Goal: Transaction & Acquisition: Purchase product/service

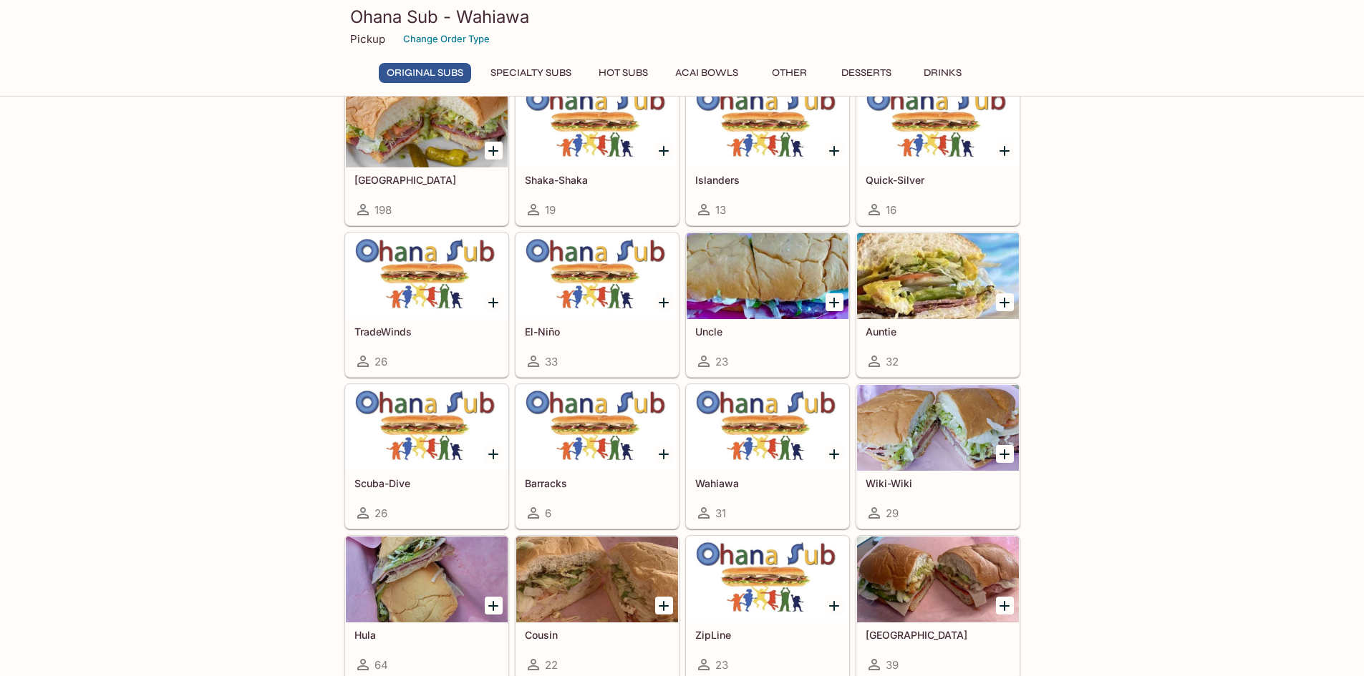
scroll to position [215, 0]
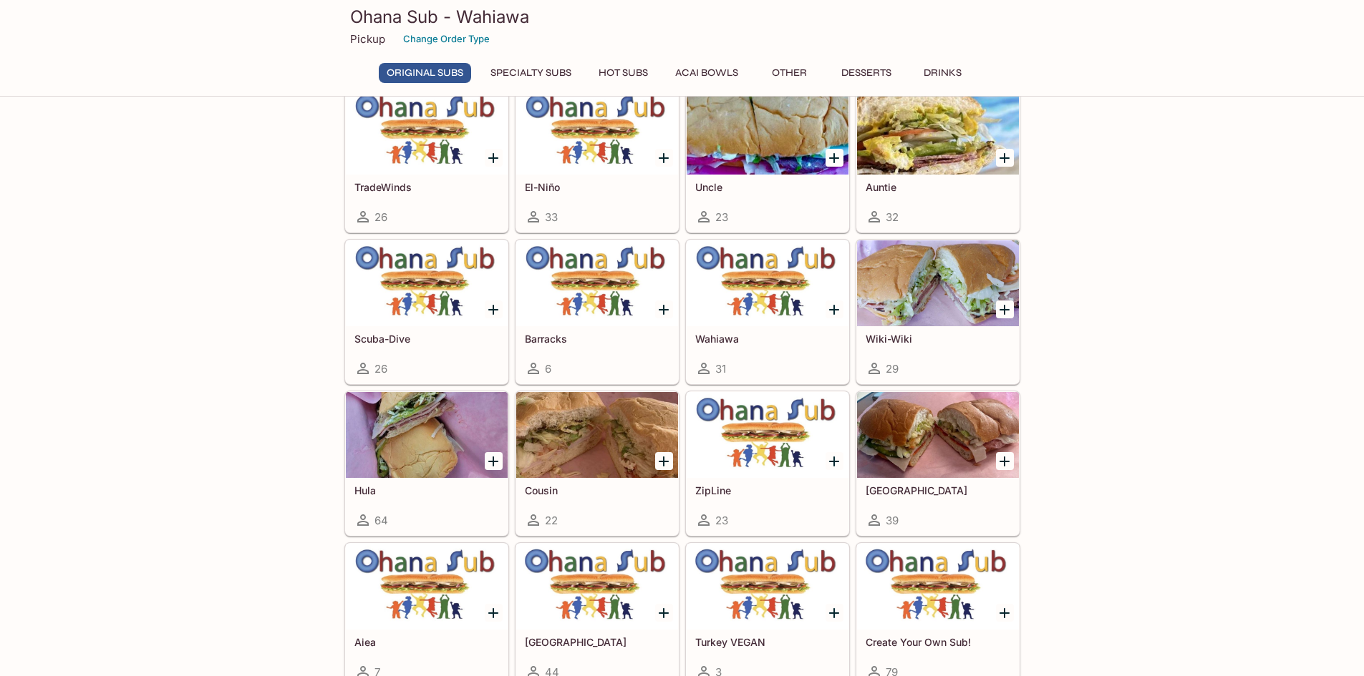
click at [937, 319] on div at bounding box center [938, 284] width 162 height 86
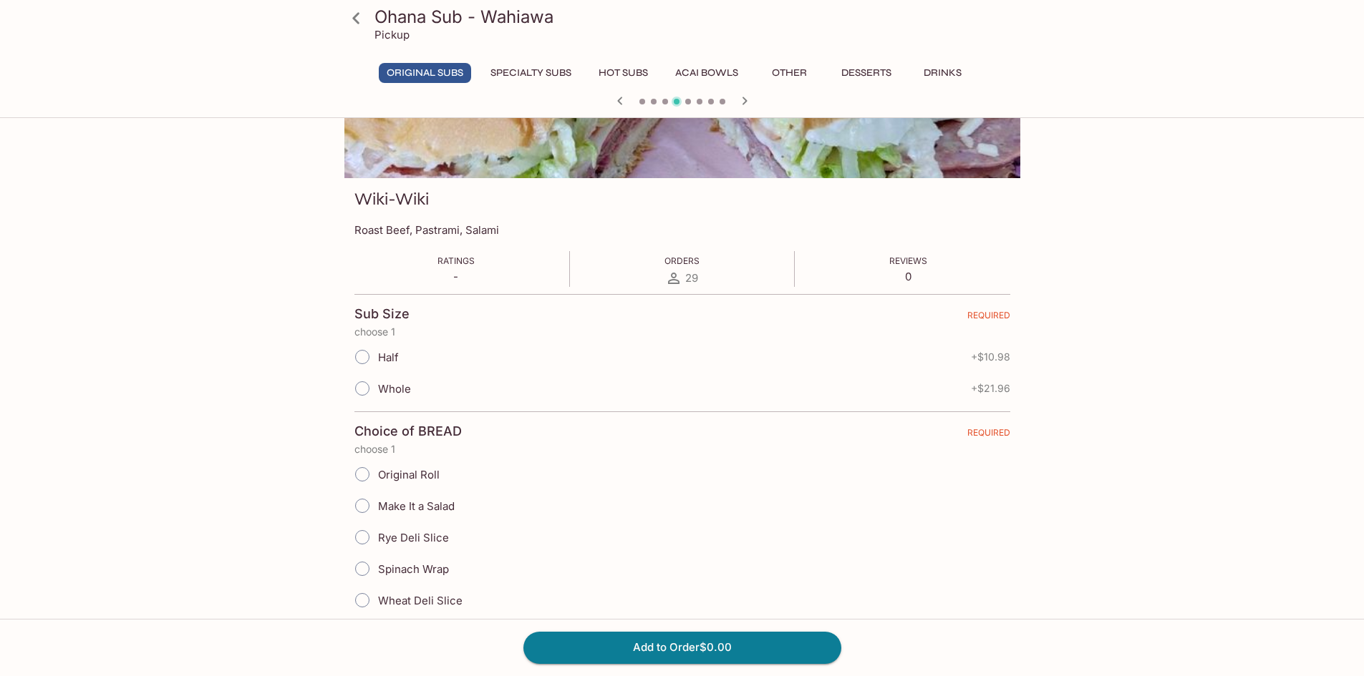
scroll to position [143, 0]
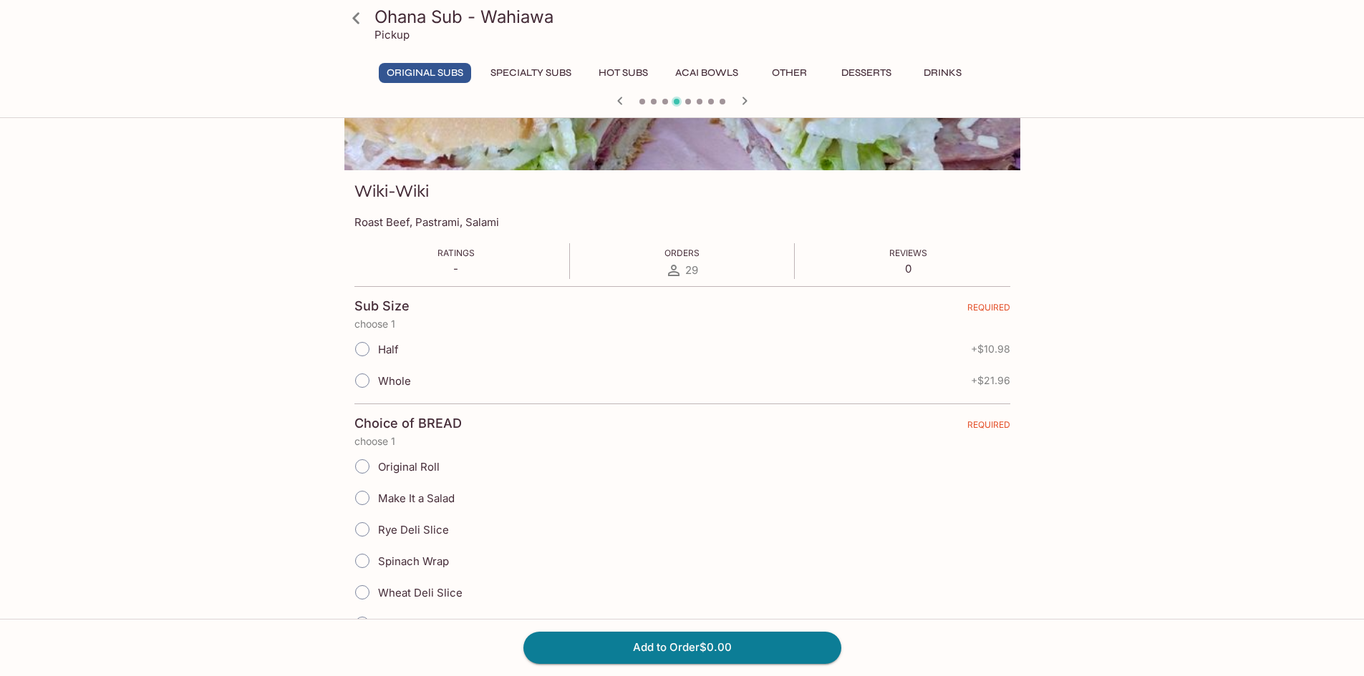
click at [366, 349] on input "Half" at bounding box center [362, 349] width 30 height 30
radio input "true"
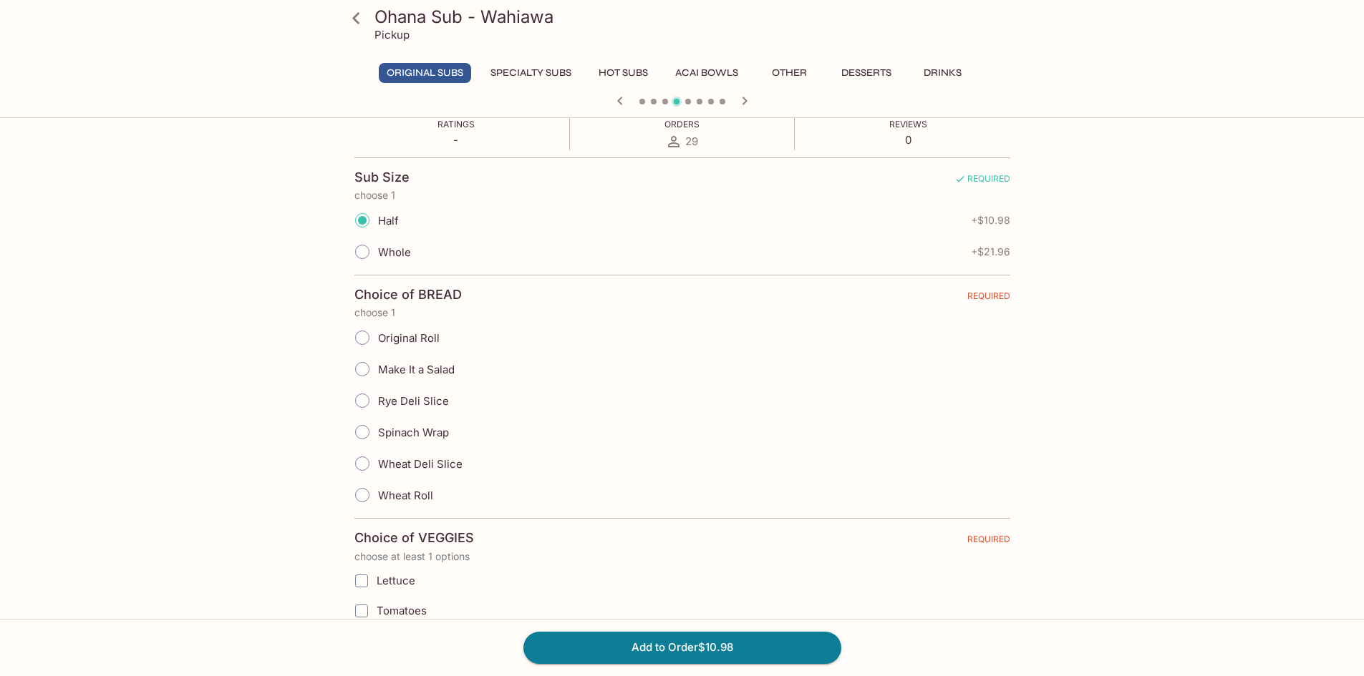
scroll to position [286, 0]
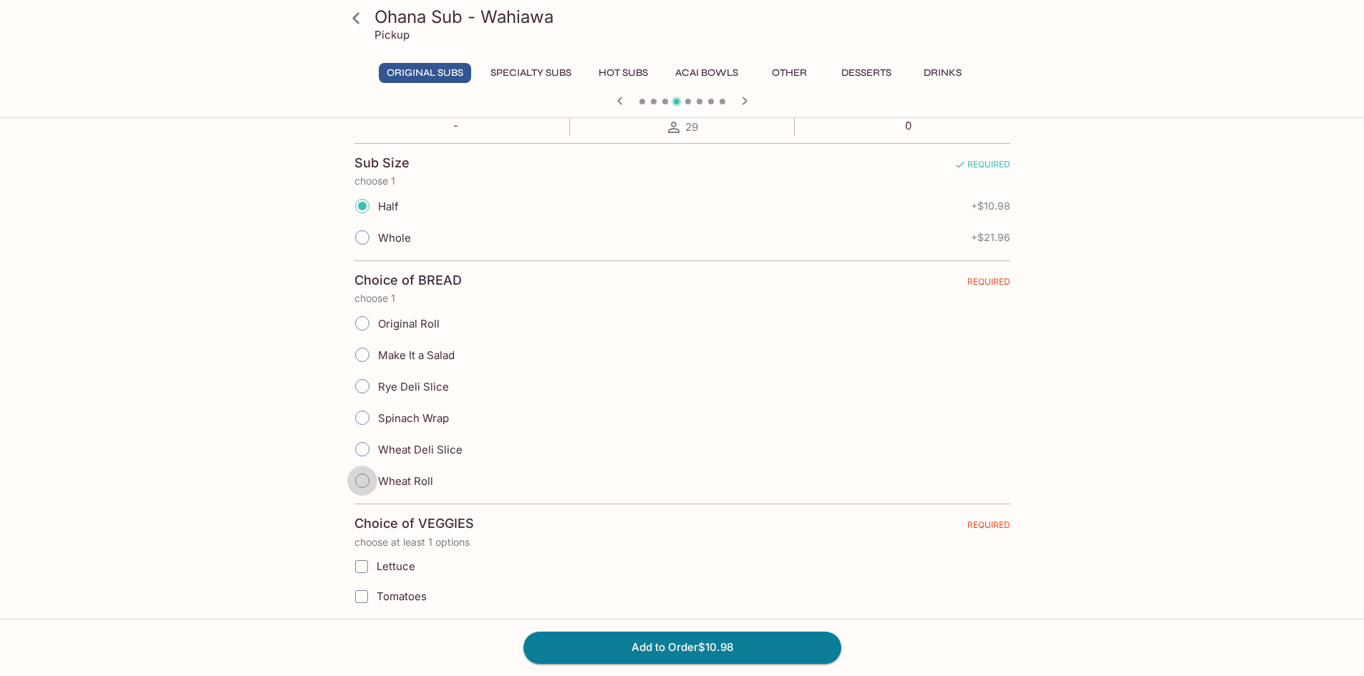
click at [360, 482] on input "Wheat Roll" at bounding box center [362, 481] width 30 height 30
click at [363, 479] on input "Wheat Roll" at bounding box center [362, 481] width 30 height 30
radio input "true"
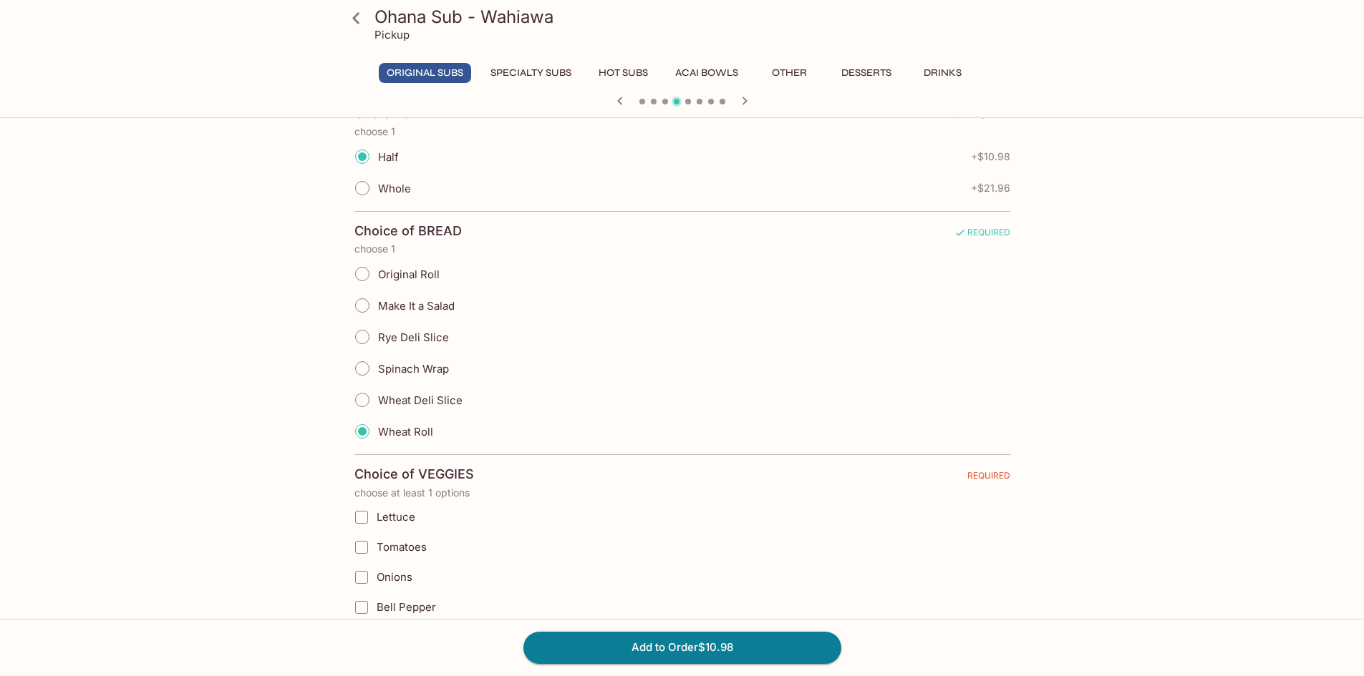
scroll to position [358, 0]
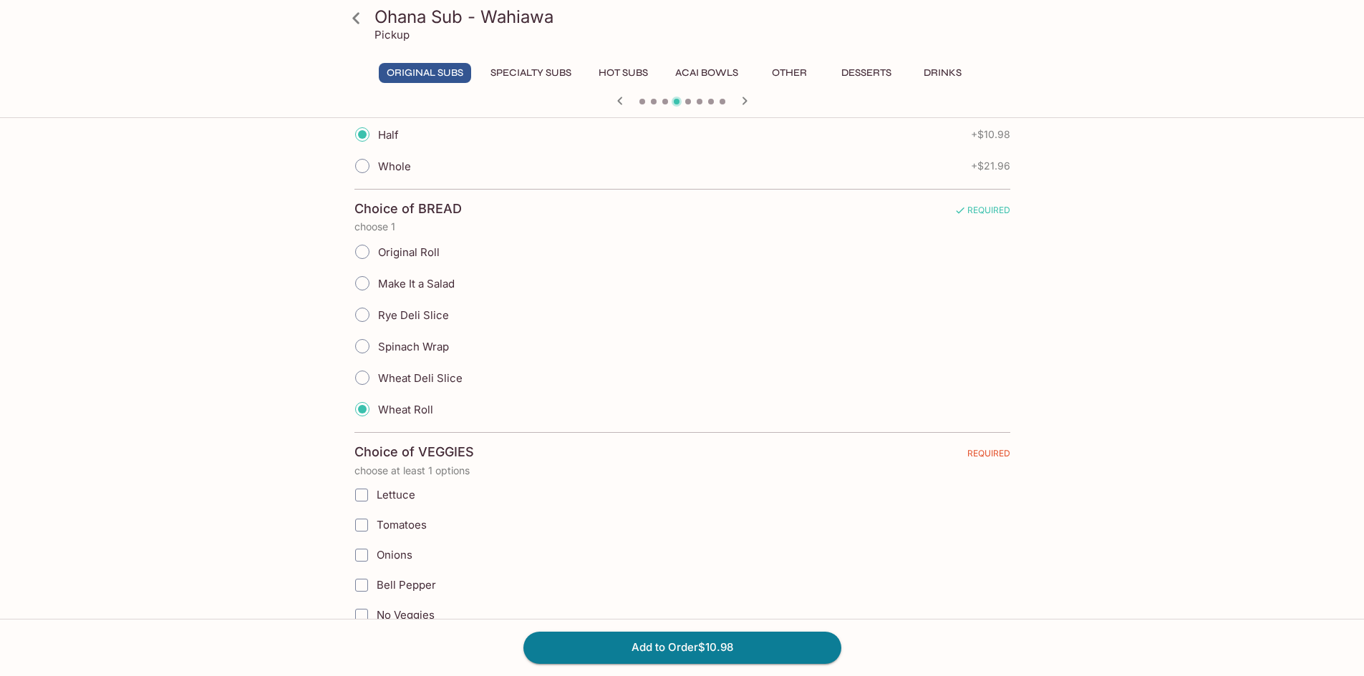
click at [365, 494] on input "Lettuce" at bounding box center [361, 495] width 29 height 29
checkbox input "true"
click at [364, 553] on input "Onions" at bounding box center [361, 555] width 29 height 29
checkbox input "true"
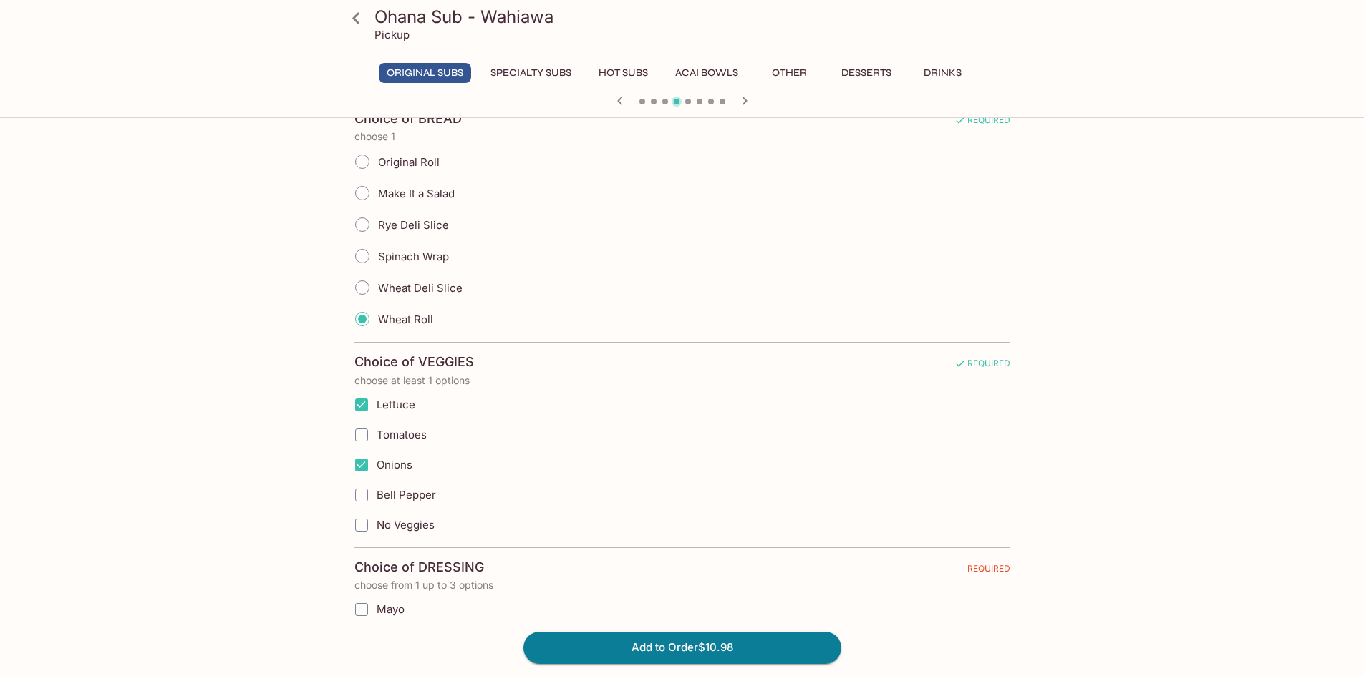
scroll to position [501, 0]
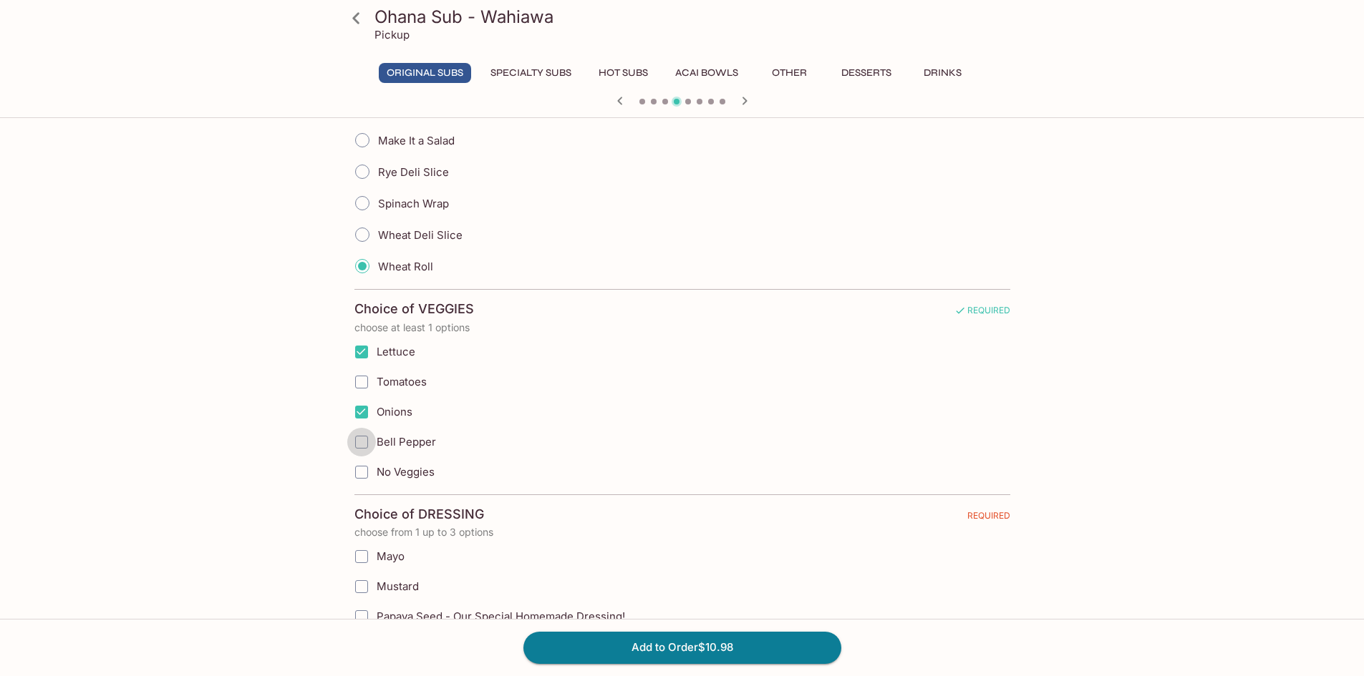
click at [363, 442] on input "Bell Pepper" at bounding box center [361, 442] width 29 height 29
checkbox input "true"
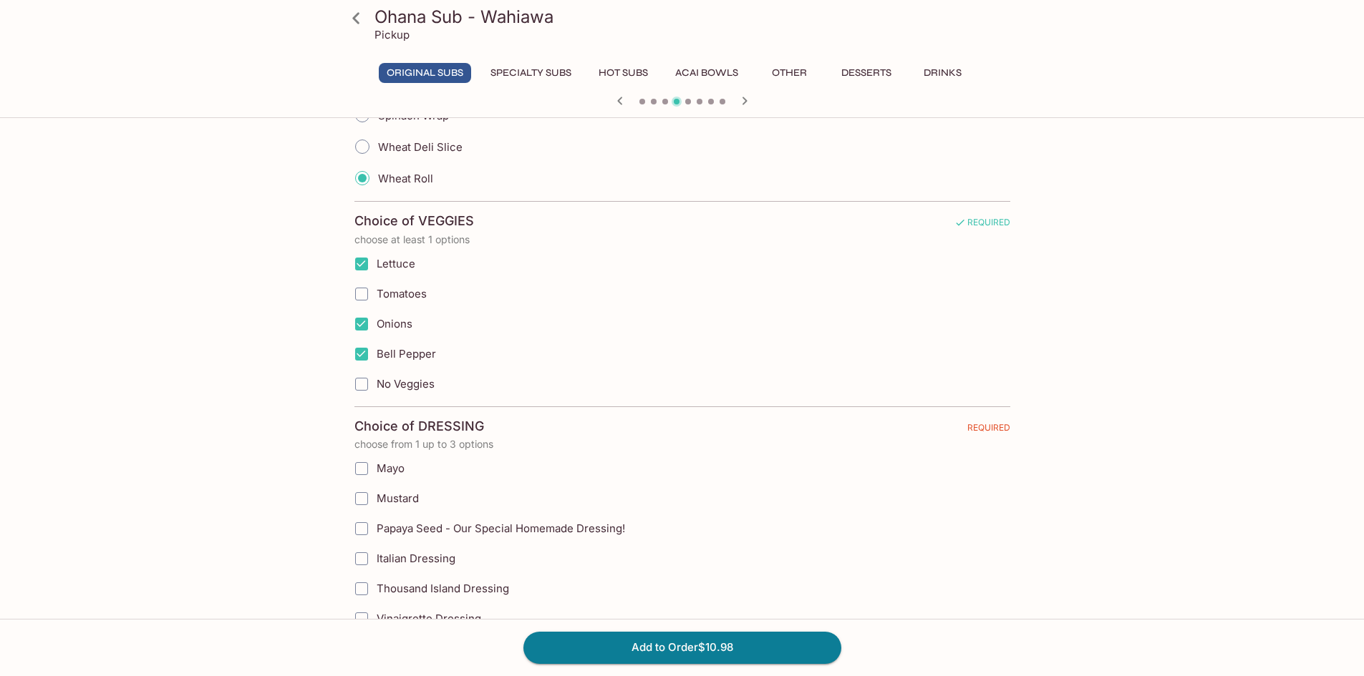
scroll to position [787, 0]
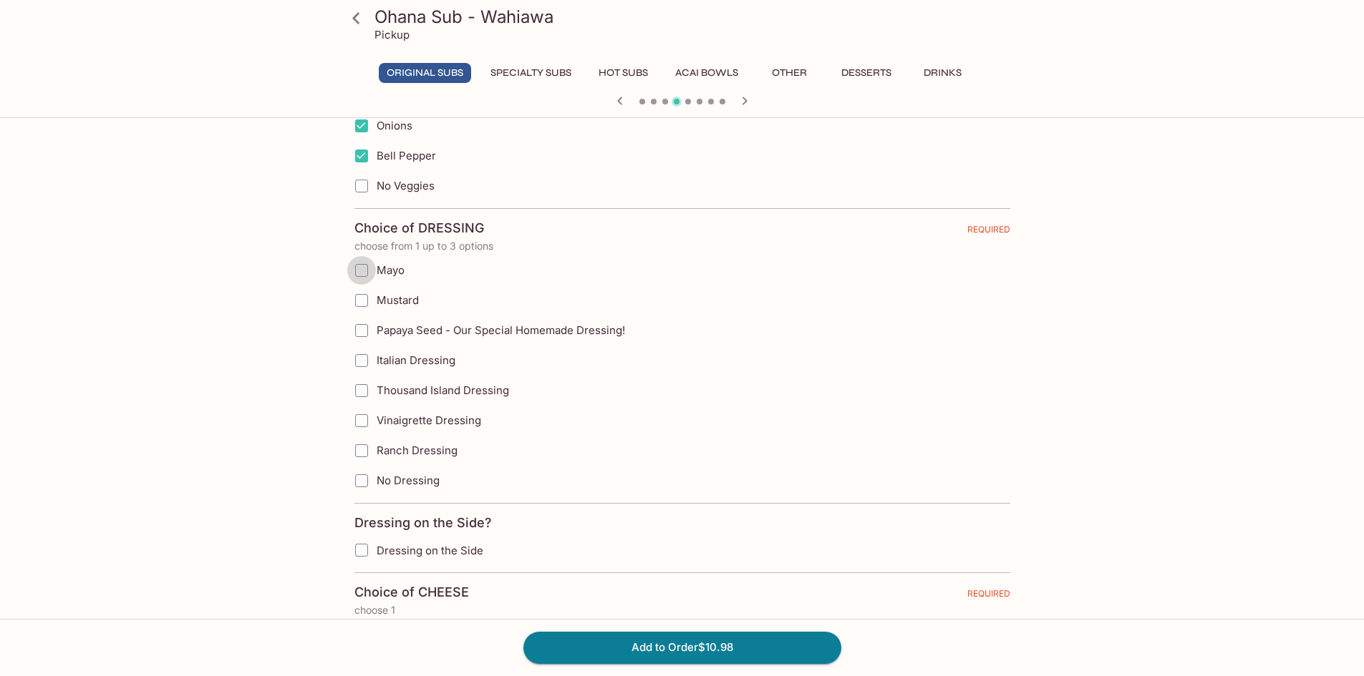
click at [365, 271] on input "Mayo" at bounding box center [361, 270] width 29 height 29
checkbox input "true"
click at [361, 303] on input "Mustard" at bounding box center [361, 300] width 29 height 29
checkbox input "true"
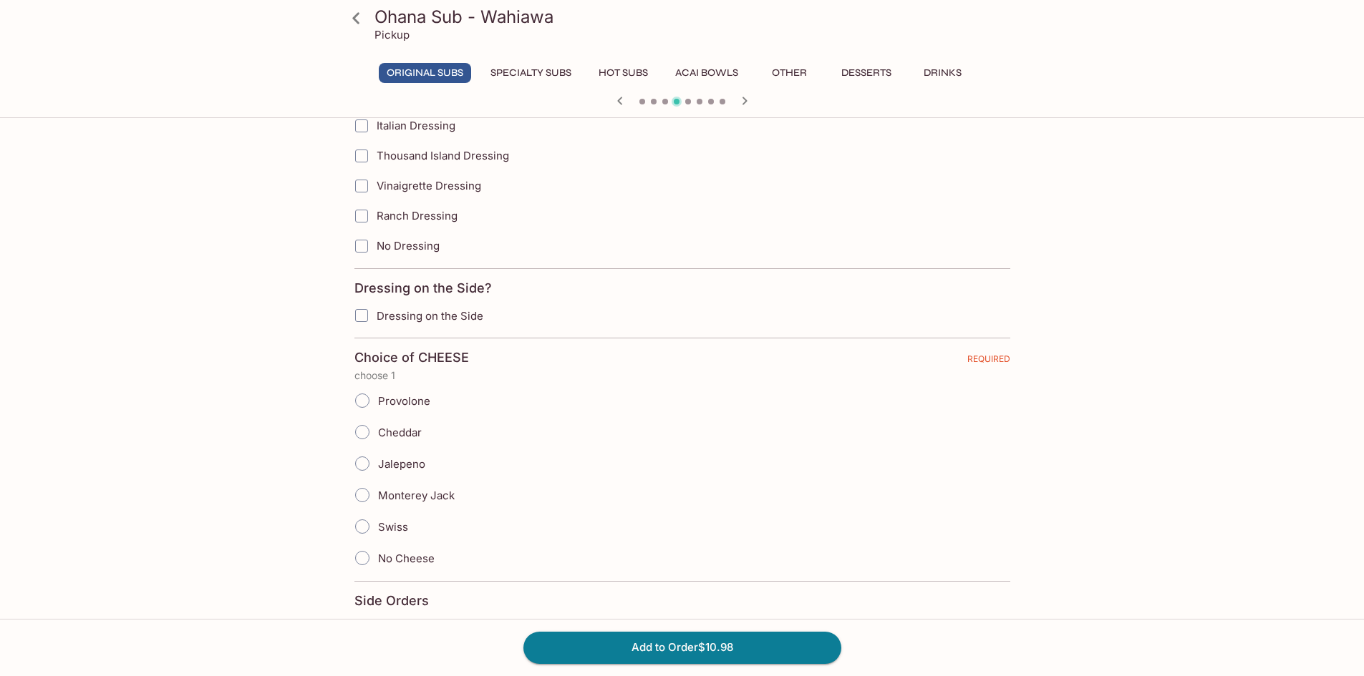
scroll to position [1145, 0]
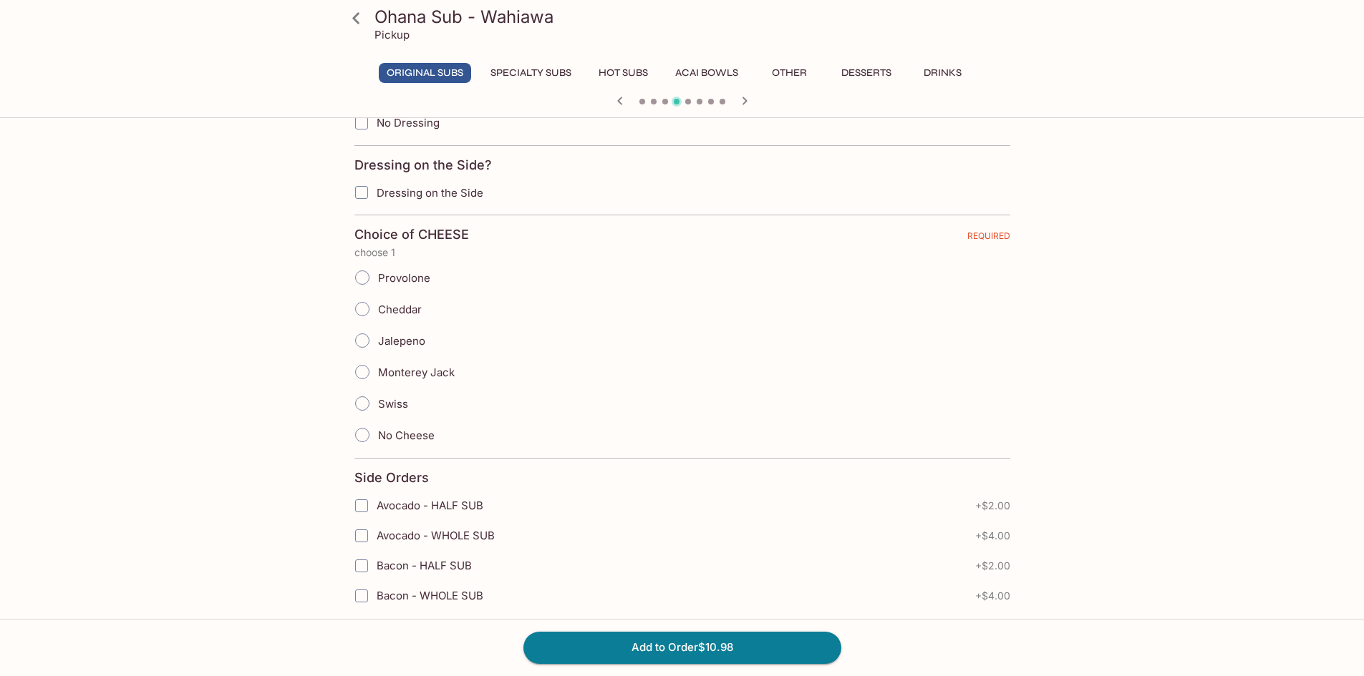
click at [364, 404] on input "Swiss" at bounding box center [362, 404] width 30 height 30
click at [356, 22] on icon at bounding box center [356, 18] width 25 height 25
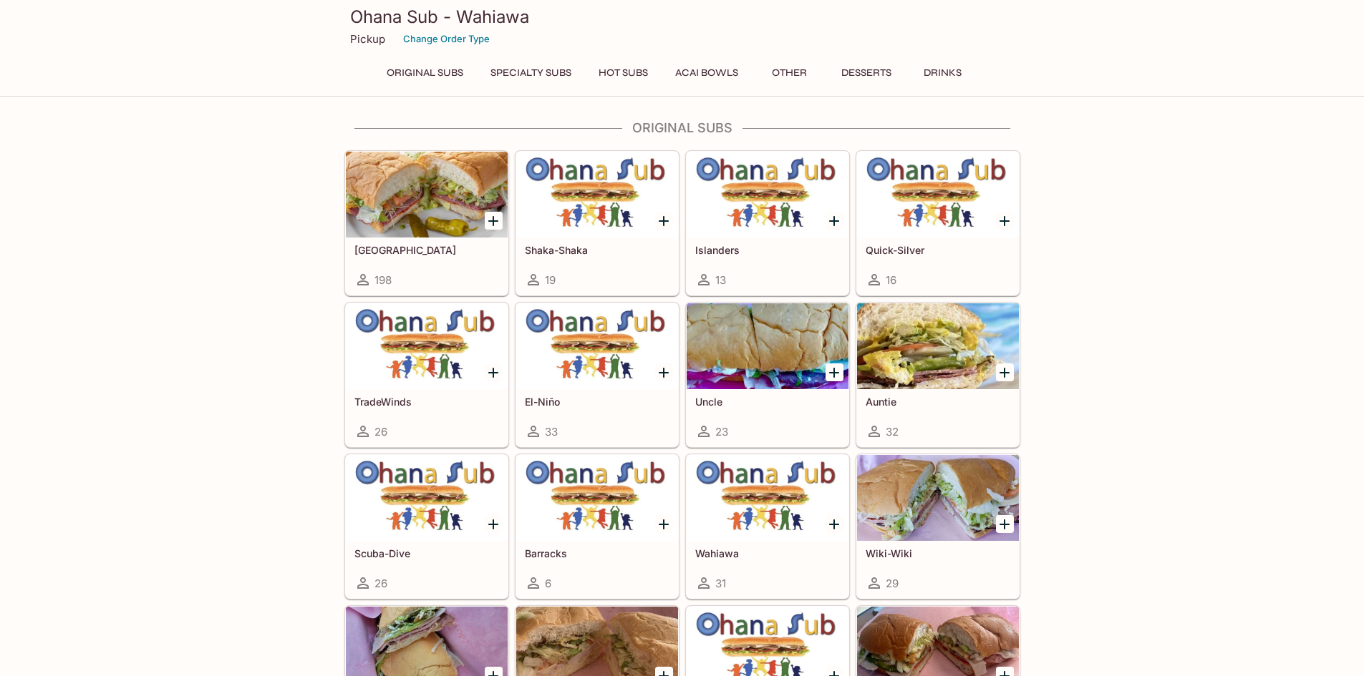
click at [912, 552] on h5 "Wiki-Wiki" at bounding box center [937, 554] width 145 height 12
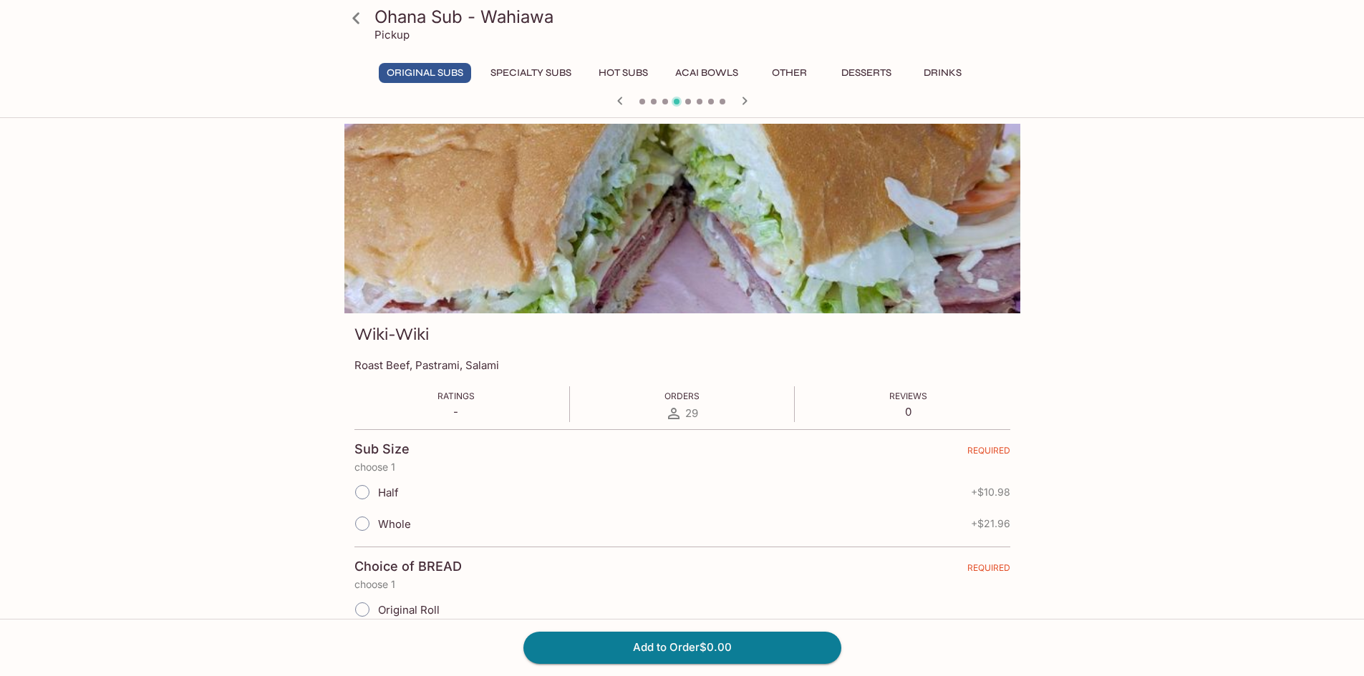
click at [359, 494] on input "Half" at bounding box center [362, 492] width 30 height 30
radio input "true"
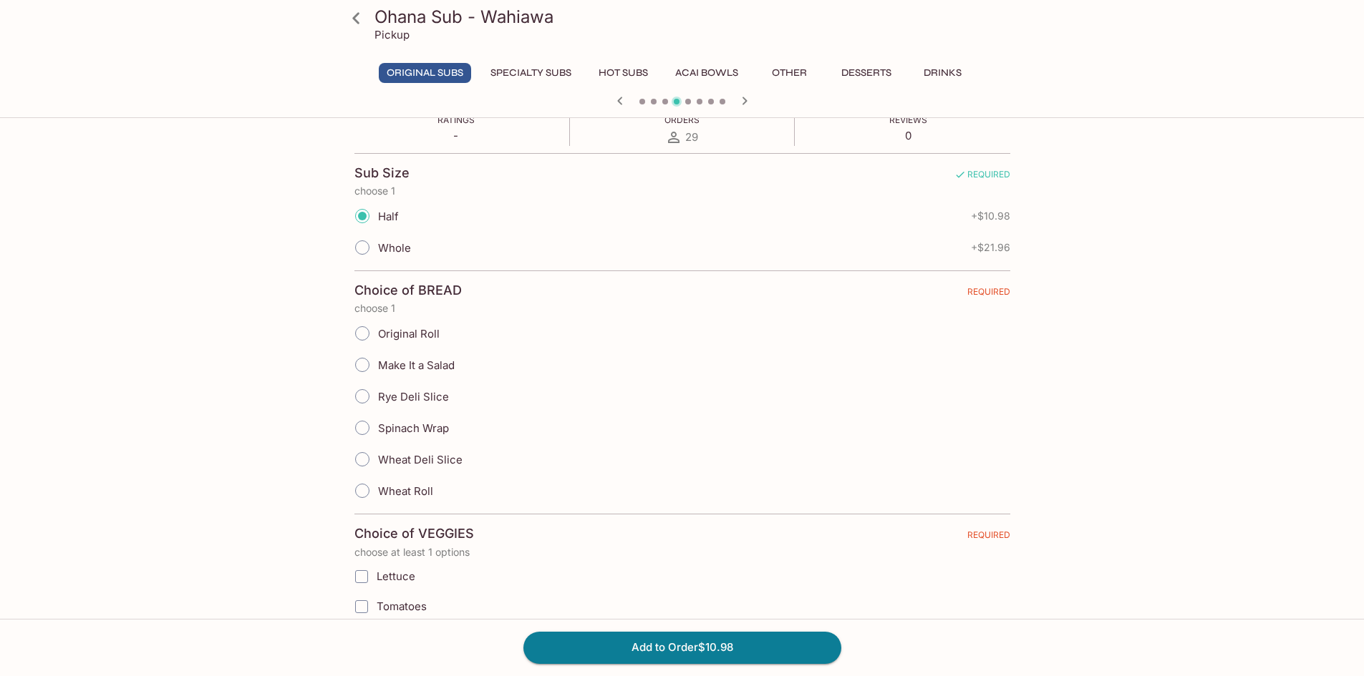
scroll to position [286, 0]
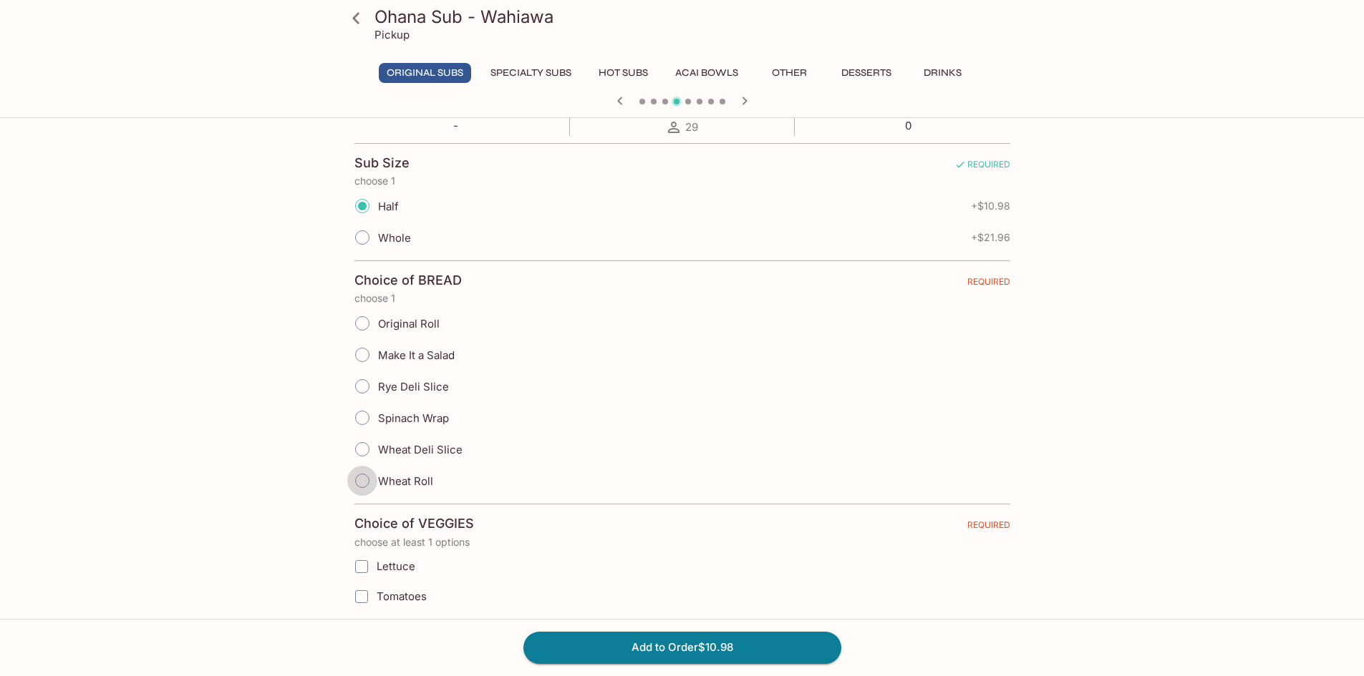
click at [366, 481] on input "Wheat Roll" at bounding box center [362, 481] width 30 height 30
radio input "true"
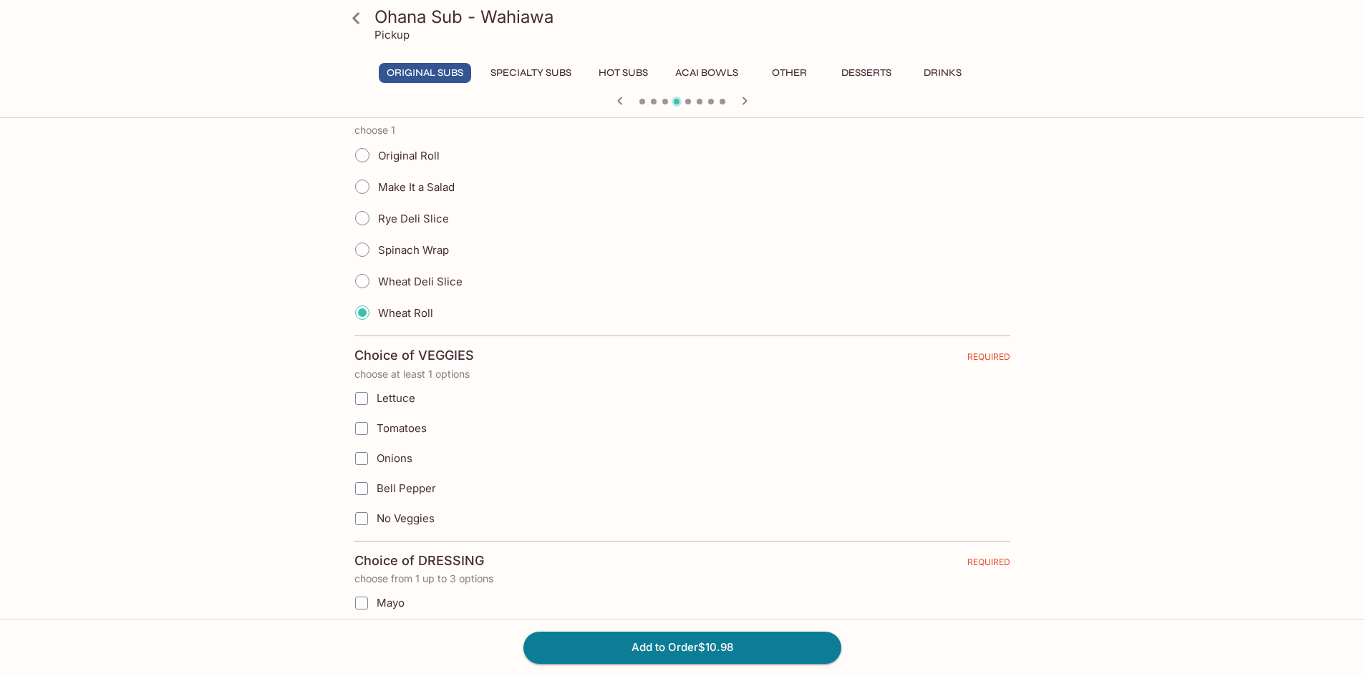
scroll to position [429, 0]
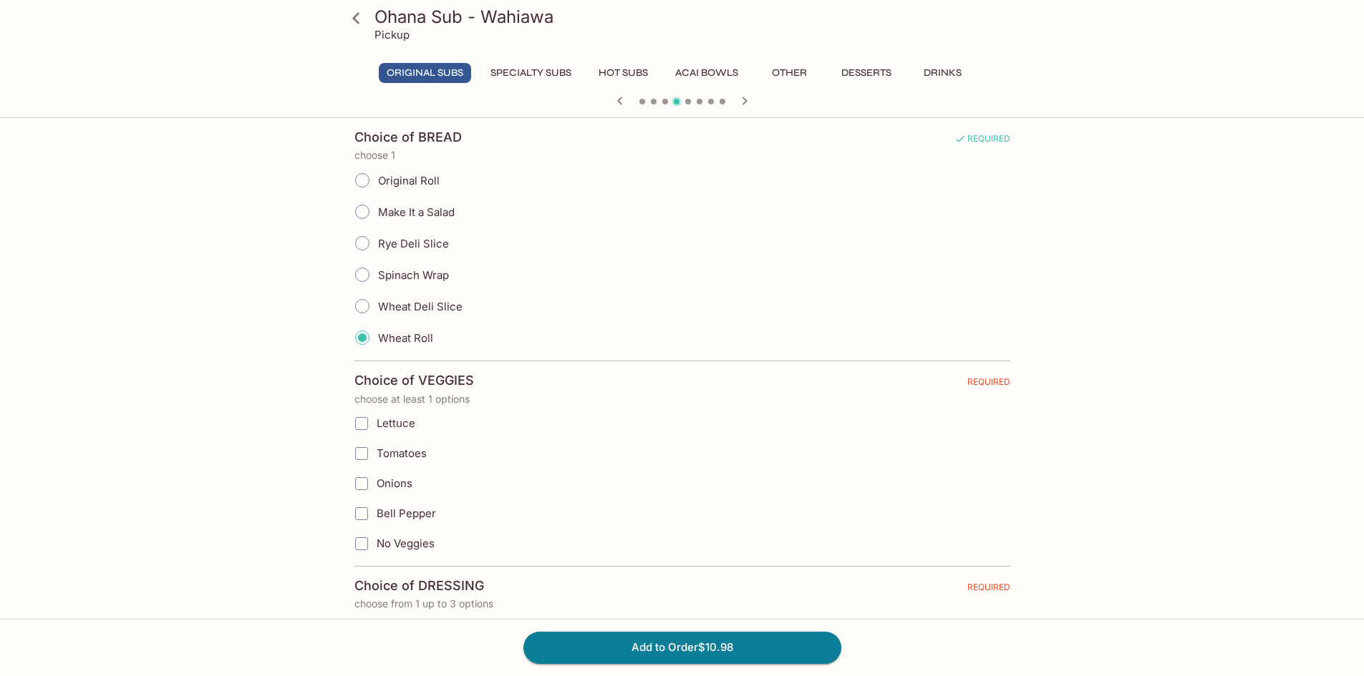
click at [361, 424] on input "Lettuce" at bounding box center [361, 423] width 29 height 29
checkbox input "true"
click at [360, 484] on input "Onions" at bounding box center [361, 484] width 29 height 29
checkbox input "true"
click at [361, 510] on input "Bell Pepper" at bounding box center [361, 514] width 29 height 29
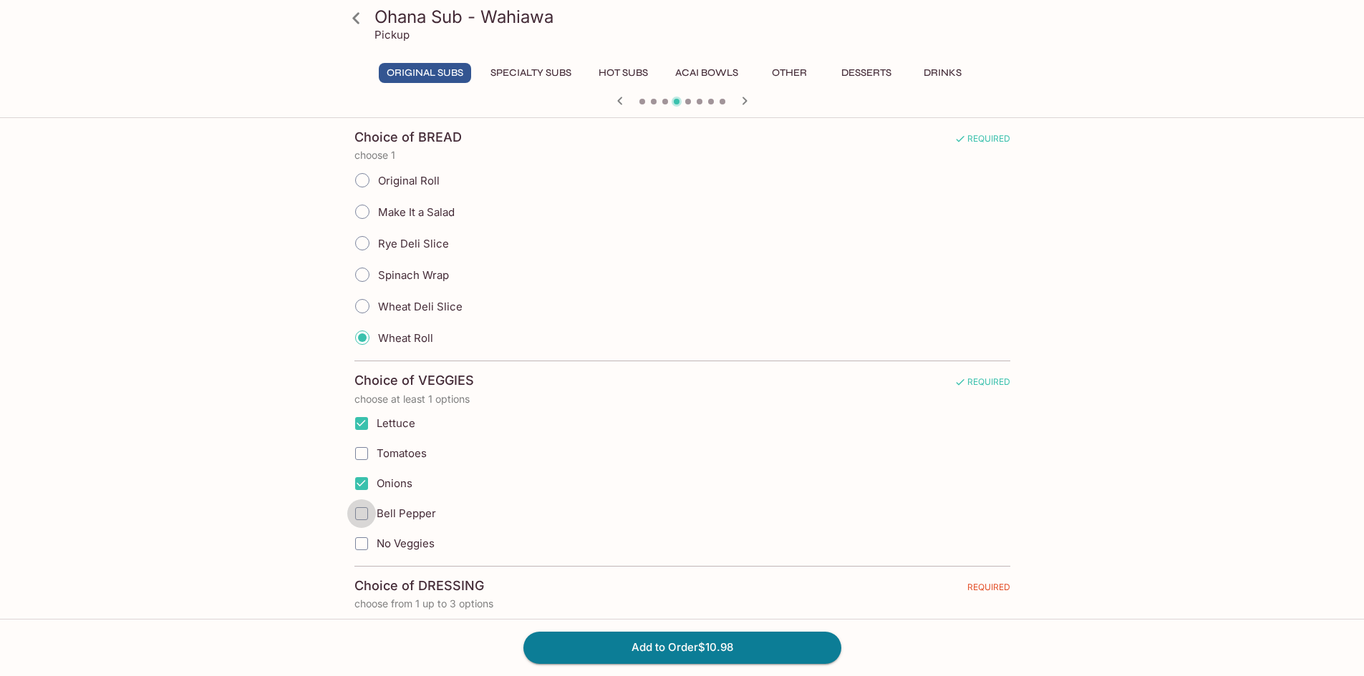
checkbox input "true"
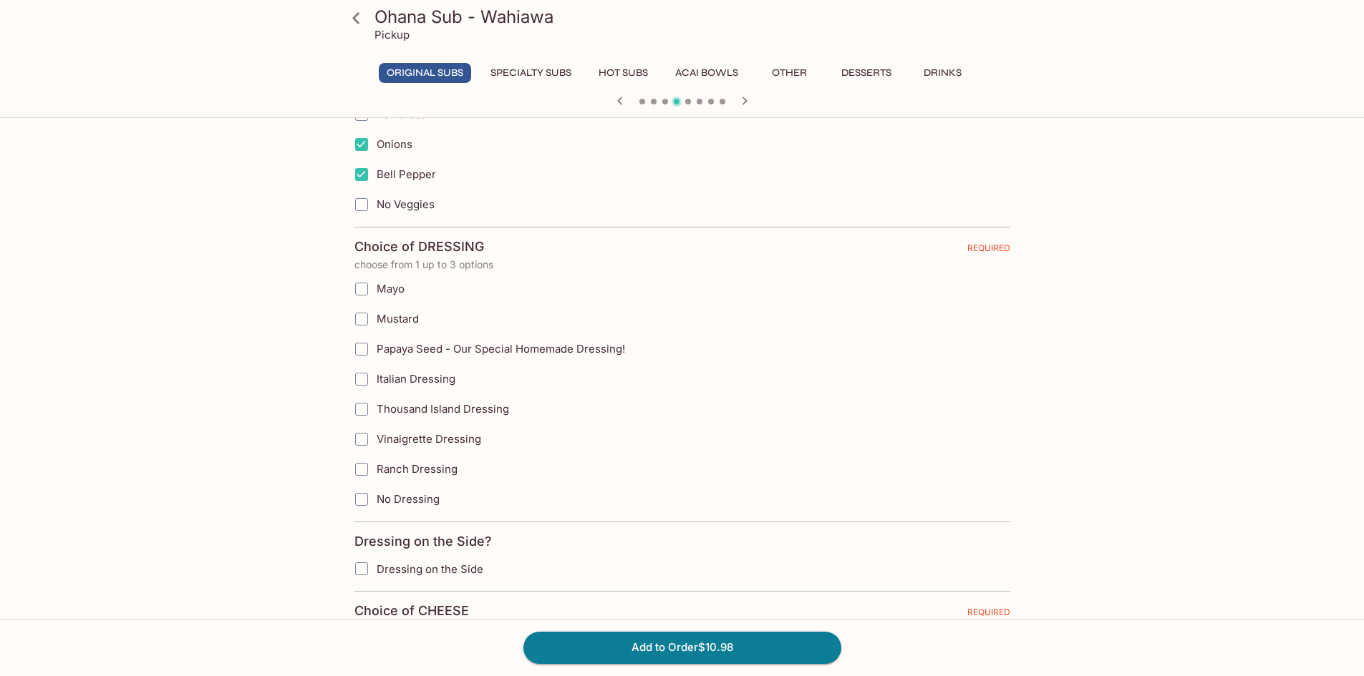
scroll to position [787, 0]
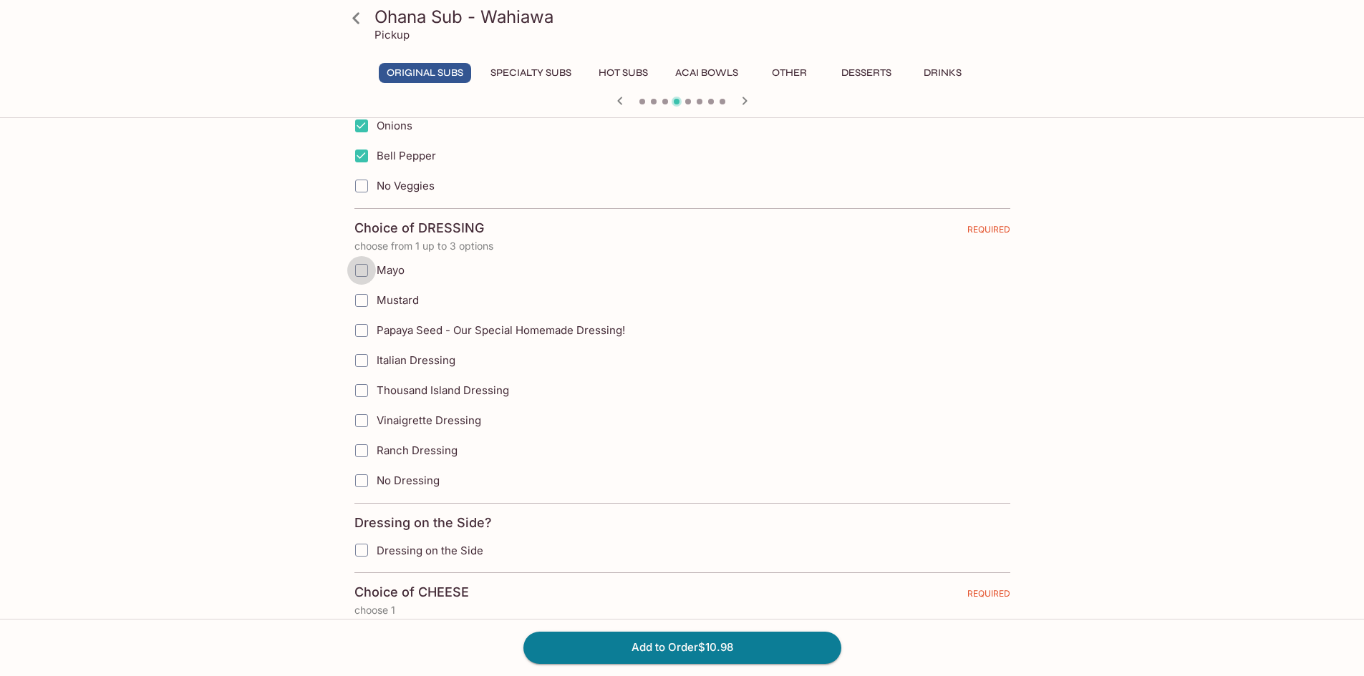
click at [366, 268] on input "Mayo" at bounding box center [361, 270] width 29 height 29
checkbox input "true"
click at [365, 296] on input "Mustard" at bounding box center [361, 300] width 29 height 29
checkbox input "true"
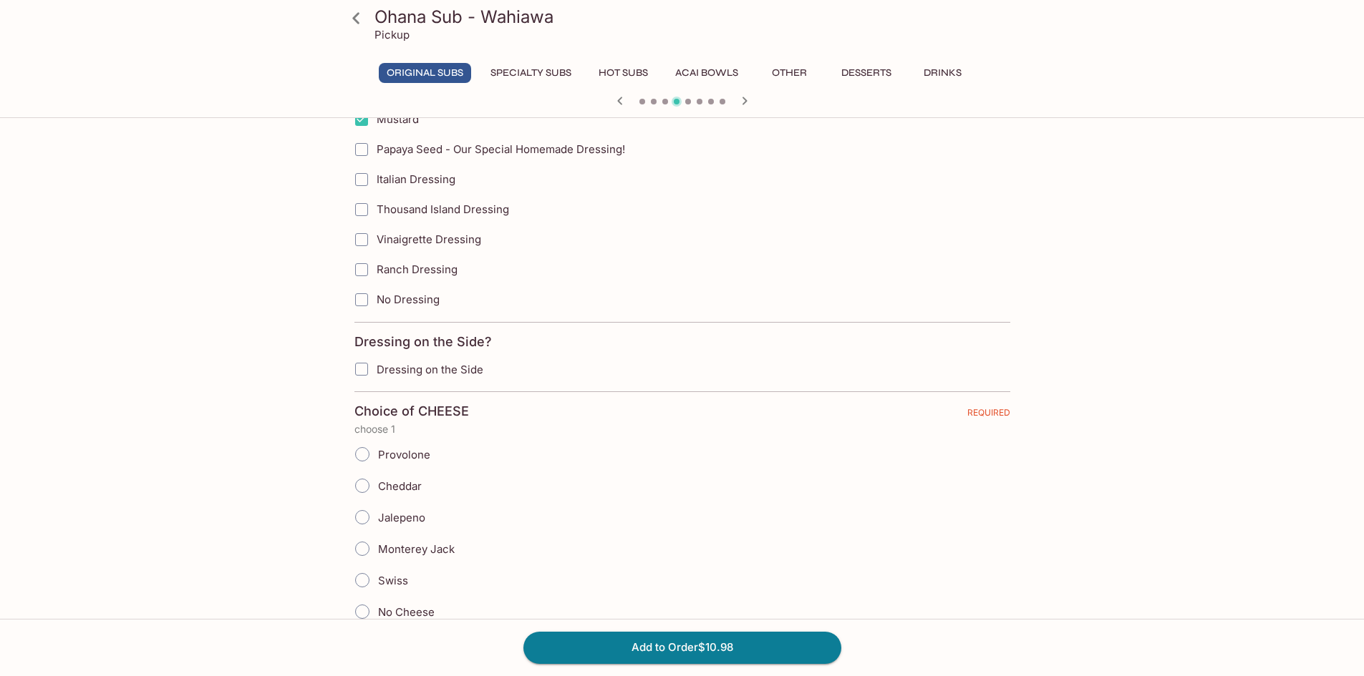
scroll to position [1002, 0]
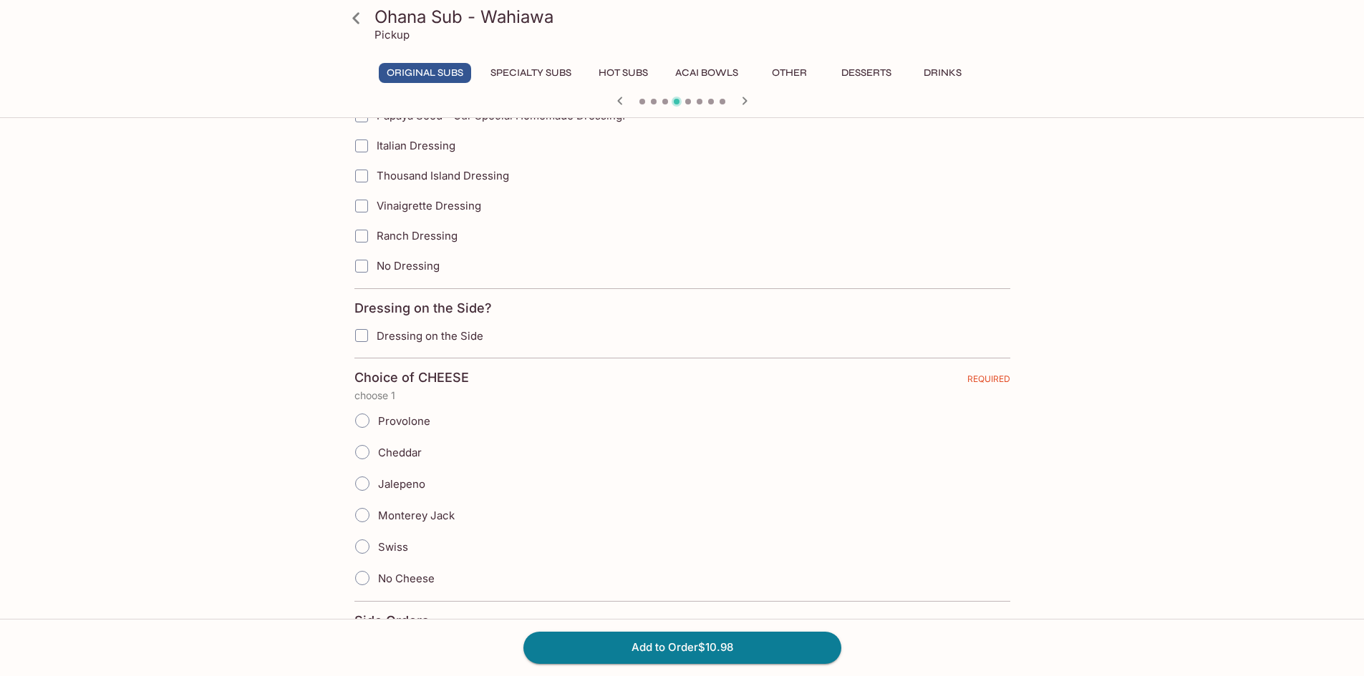
click at [360, 548] on input "Swiss" at bounding box center [362, 547] width 30 height 30
radio input "true"
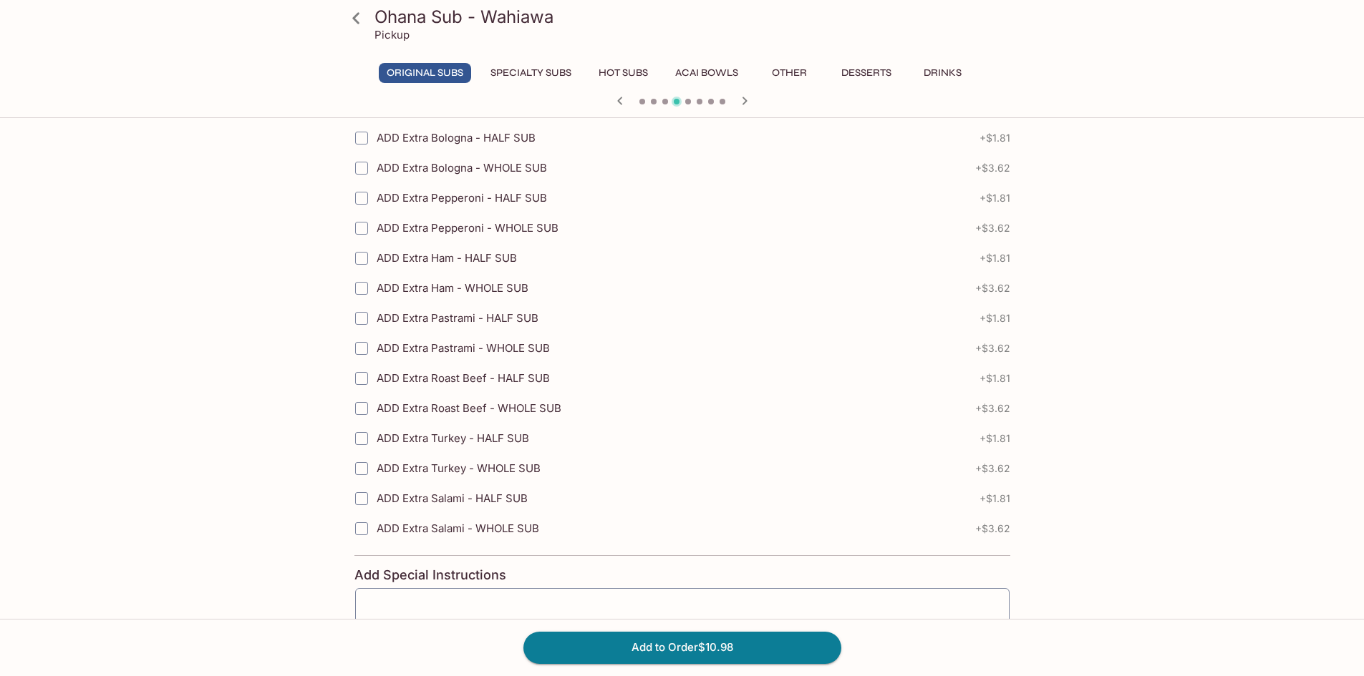
scroll to position [2158, 0]
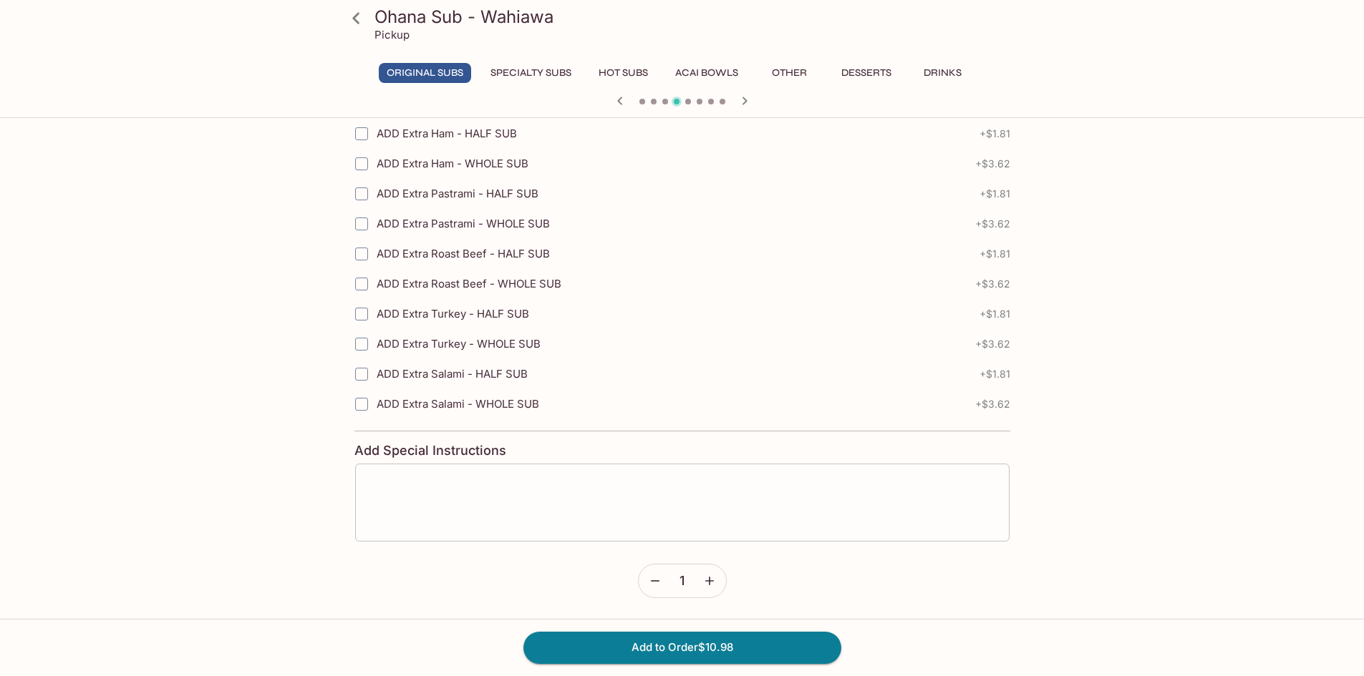
click at [392, 490] on textarea at bounding box center [682, 503] width 634 height 54
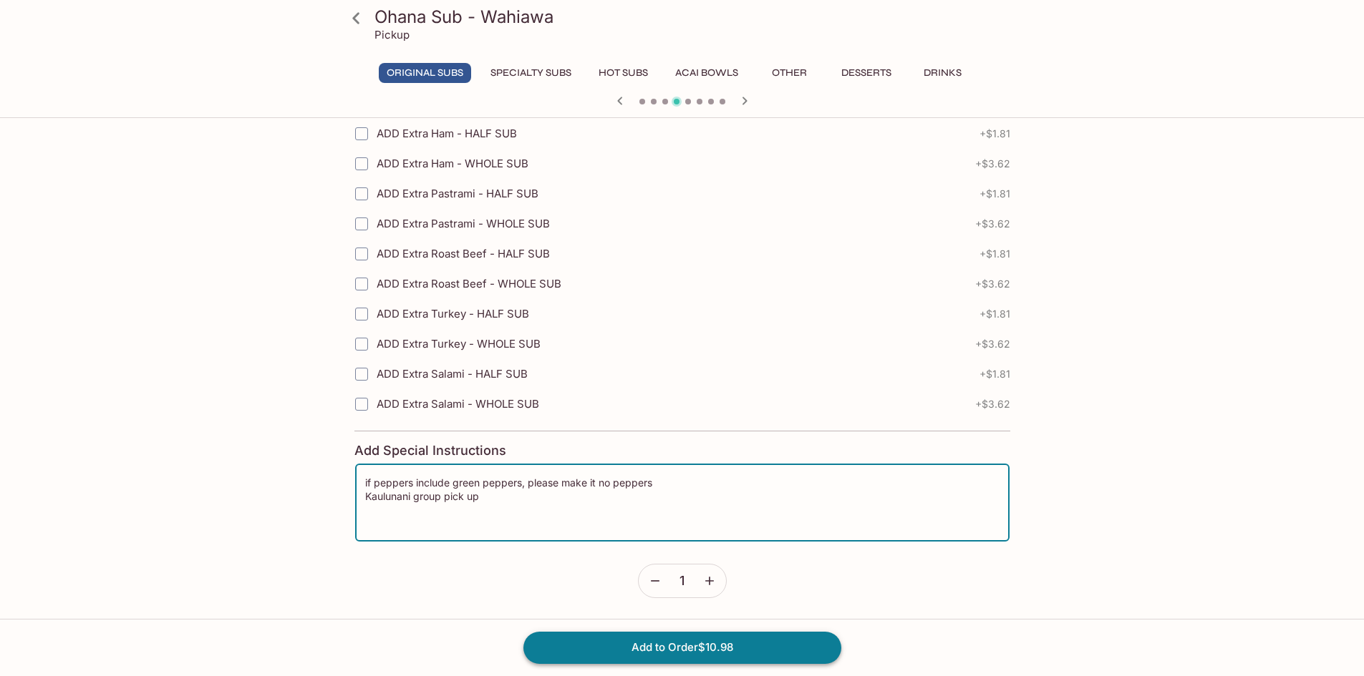
type textarea "if peppers include green peppers, please make it no peppers Kaulunani group pic…"
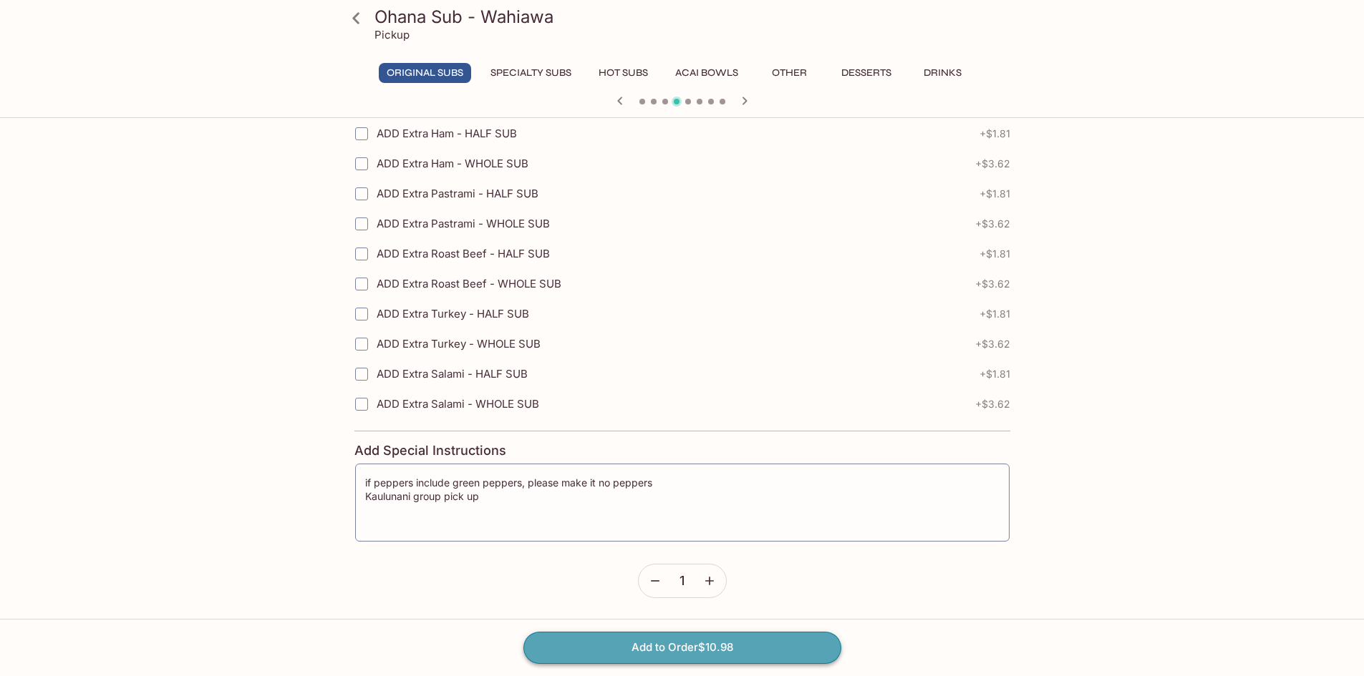
click at [711, 648] on button "Add to Order $10.98" at bounding box center [682, 647] width 318 height 31
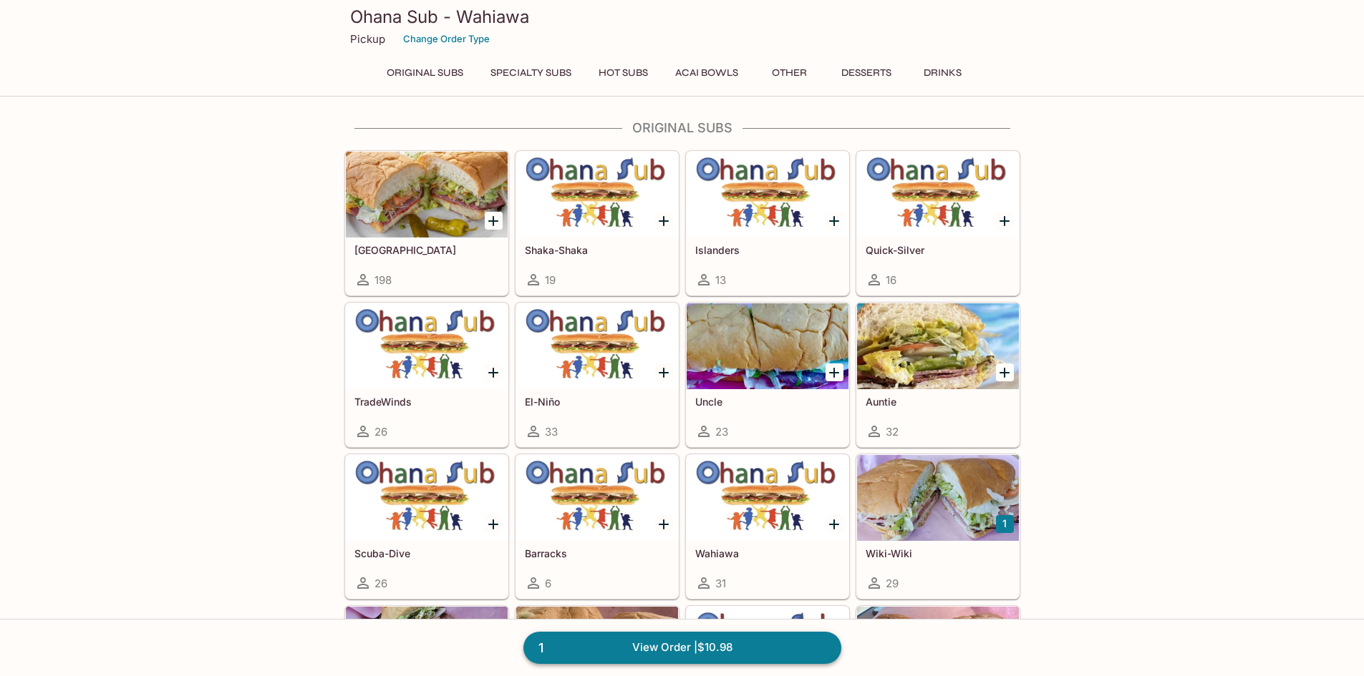
click at [684, 657] on link "1 View Order | $10.98" at bounding box center [682, 647] width 318 height 31
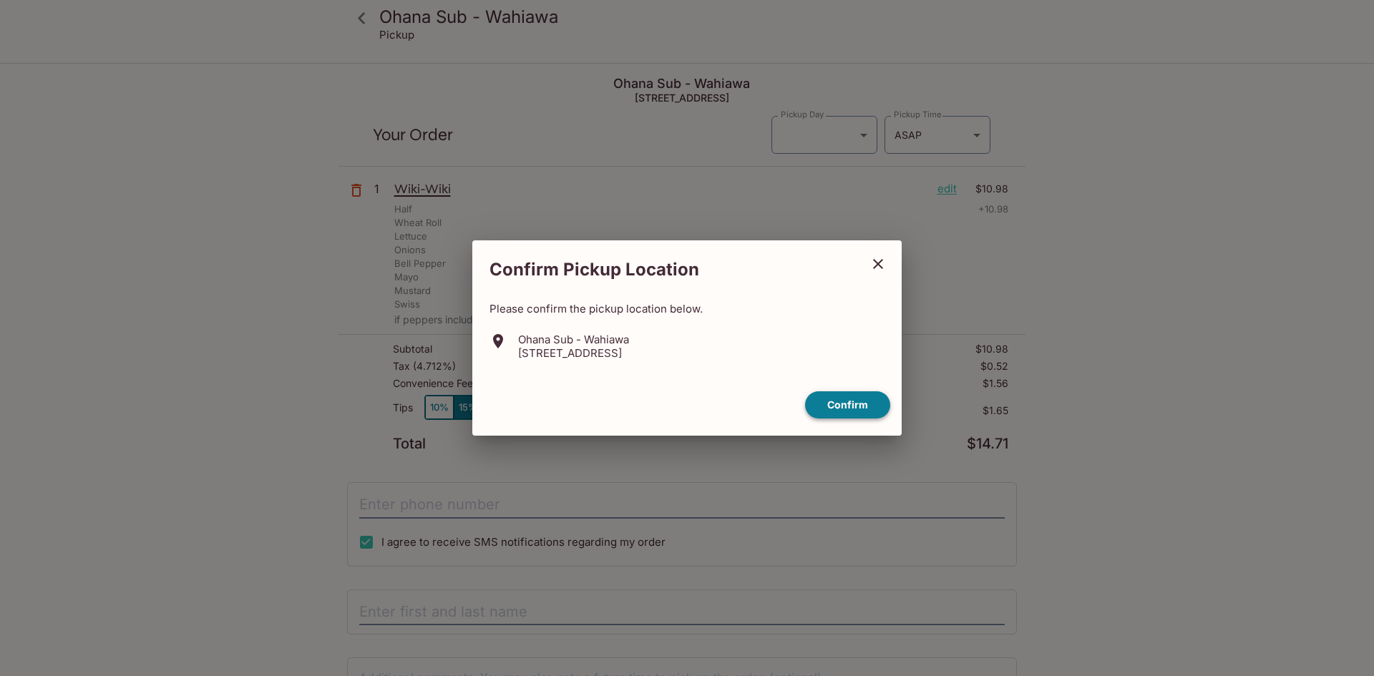
click at [853, 407] on button "Confirm" at bounding box center [847, 406] width 85 height 28
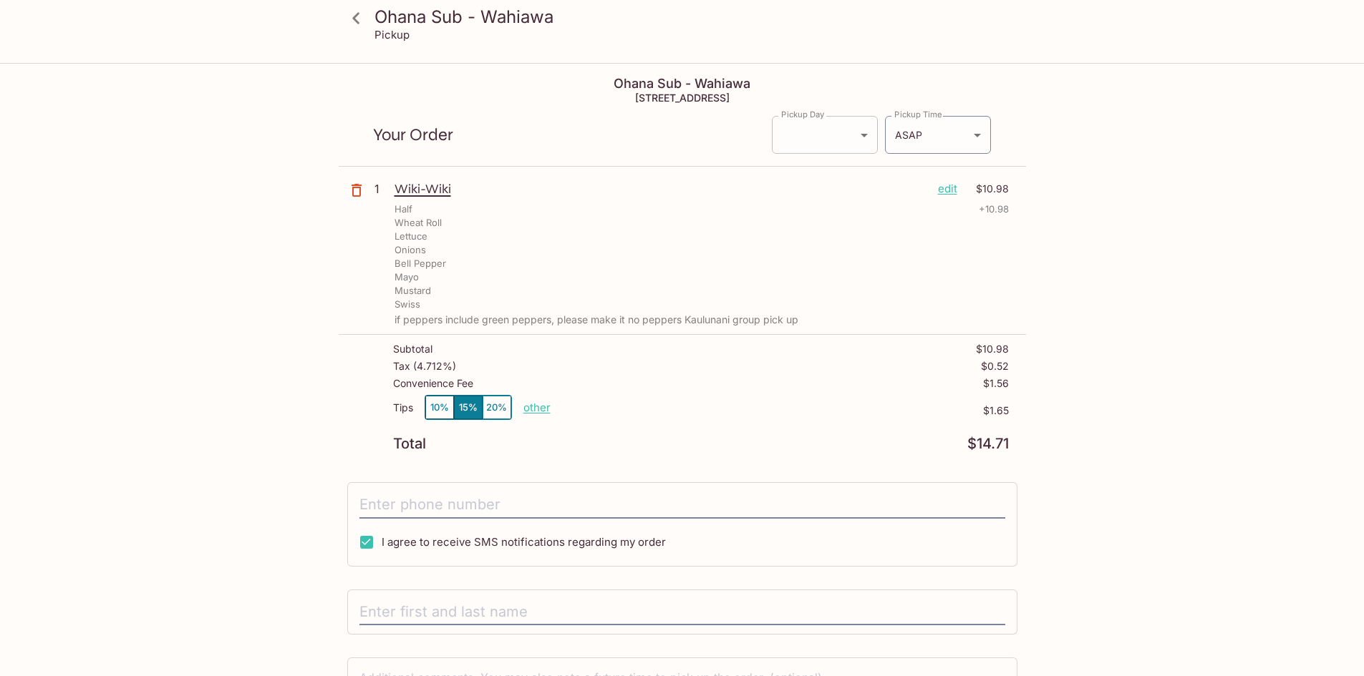
click at [868, 132] on body "Ohana Sub - Wahiawa Pickup Ohana Sub - Wahiawa [STREET_ADDRESS] Your Order Pick…" at bounding box center [682, 402] width 1364 height 676
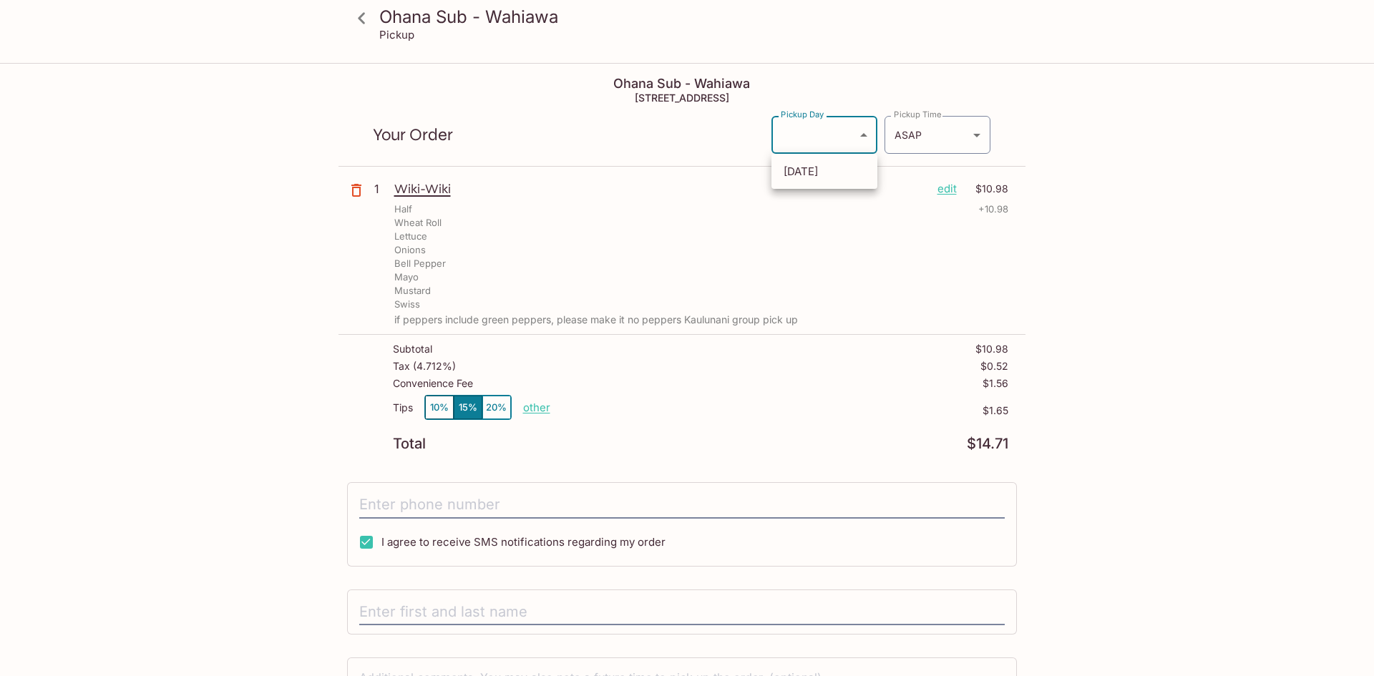
click at [819, 172] on li "[DATE]" at bounding box center [825, 172] width 106 height 24
type input "[DATE]"
type input "[DATE]T20:15:00.000000Z"
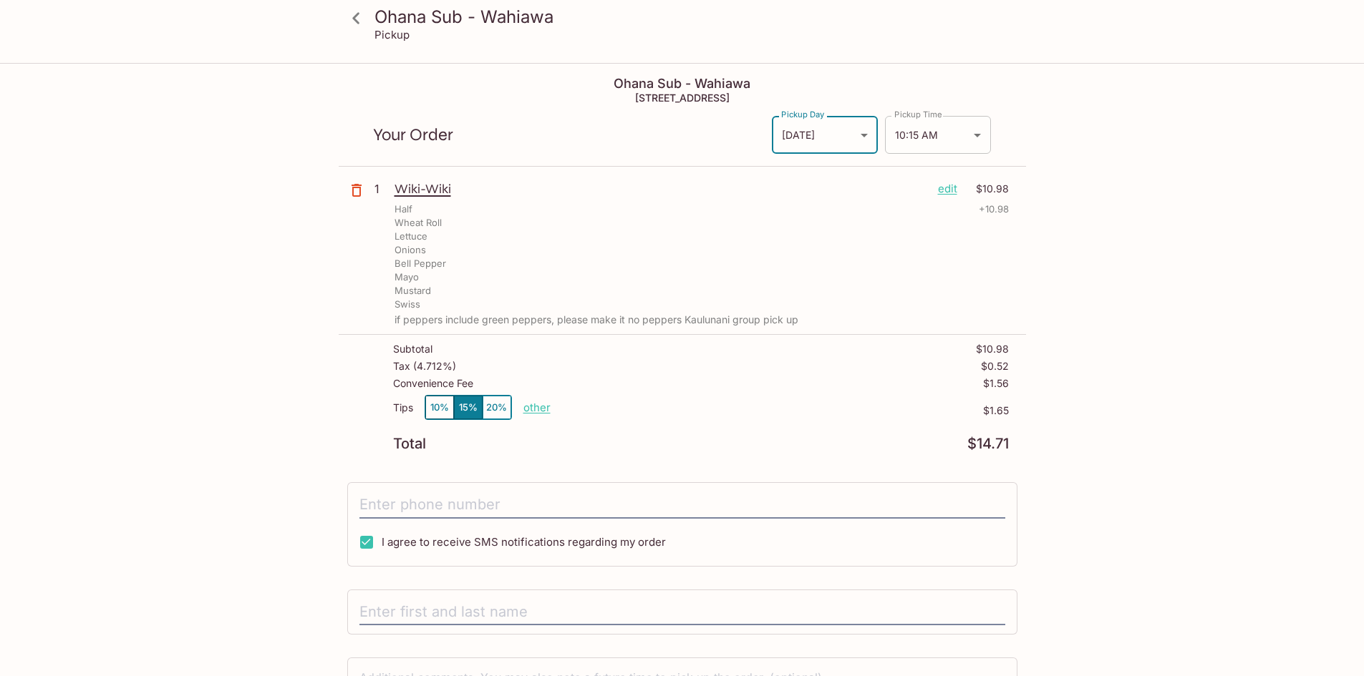
click at [975, 135] on body "Ohana Sub - Wahiawa Pickup Ohana Sub - Wahiawa [STREET_ADDRESS] Your Order Pick…" at bounding box center [682, 402] width 1364 height 676
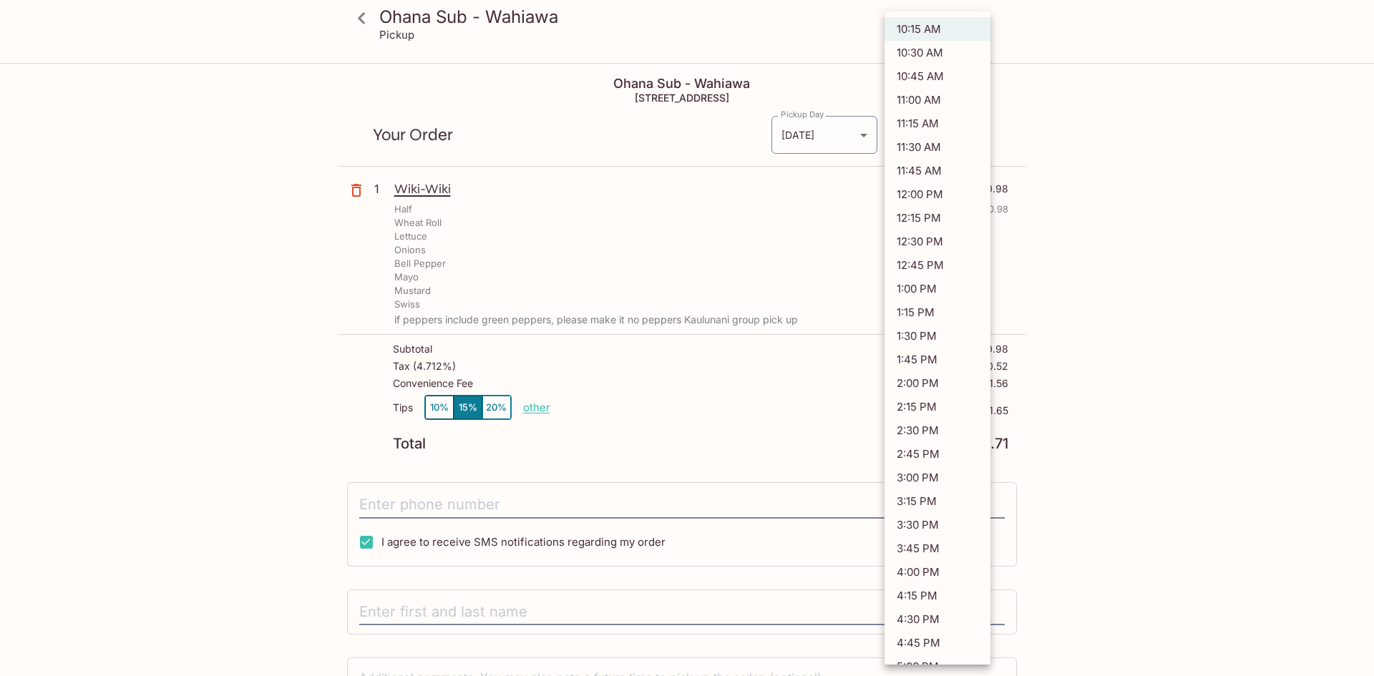
click at [1206, 198] on div at bounding box center [687, 338] width 1374 height 676
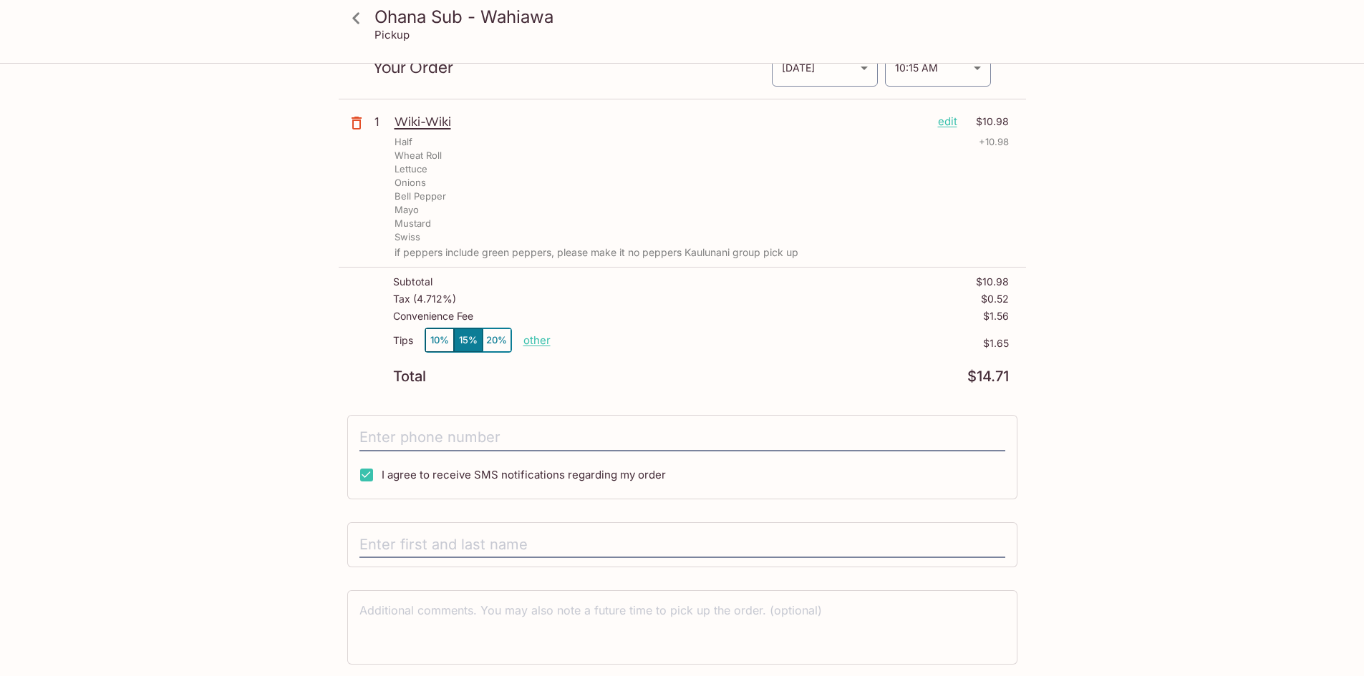
scroll to position [115, 0]
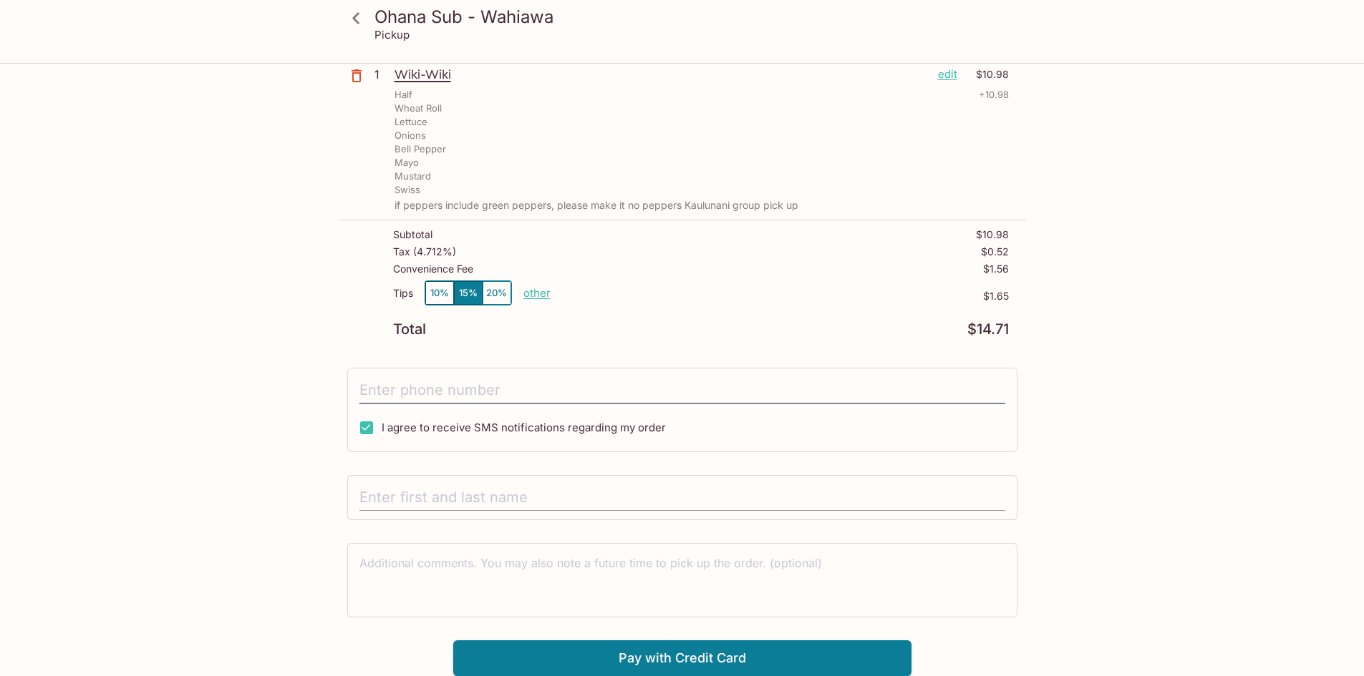
click at [462, 492] on input "text" at bounding box center [682, 498] width 646 height 27
type input "[PERSON_NAME] (Kaulunani)"
click at [664, 578] on textarea at bounding box center [682, 579] width 646 height 49
click at [87, 361] on div "Ohana Sub - Wahiawa Pickup Ohana Sub - Wahiawa [STREET_ADDRESS] Your Order Pick…" at bounding box center [682, 288] width 1364 height 676
